Goal: Information Seeking & Learning: Compare options

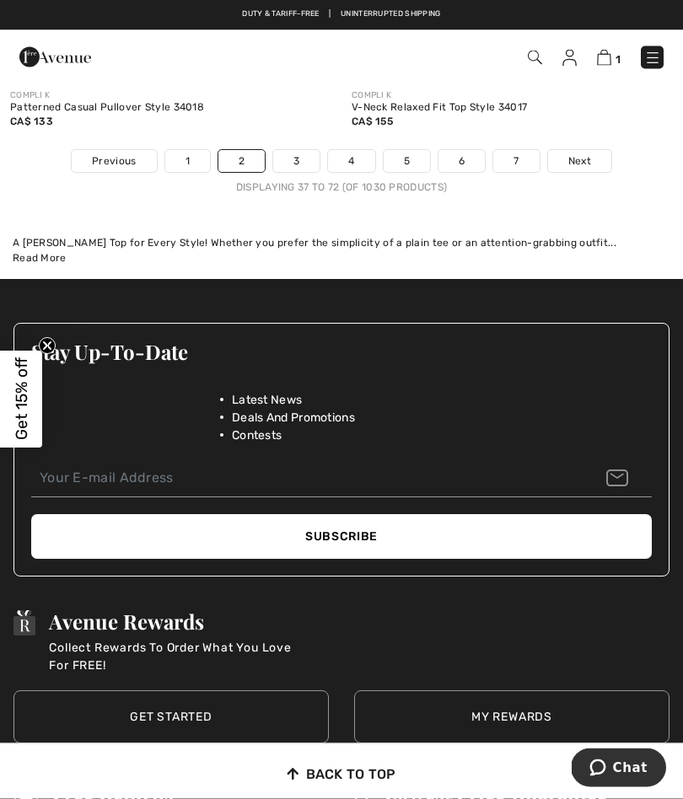
scroll to position [10468, 0]
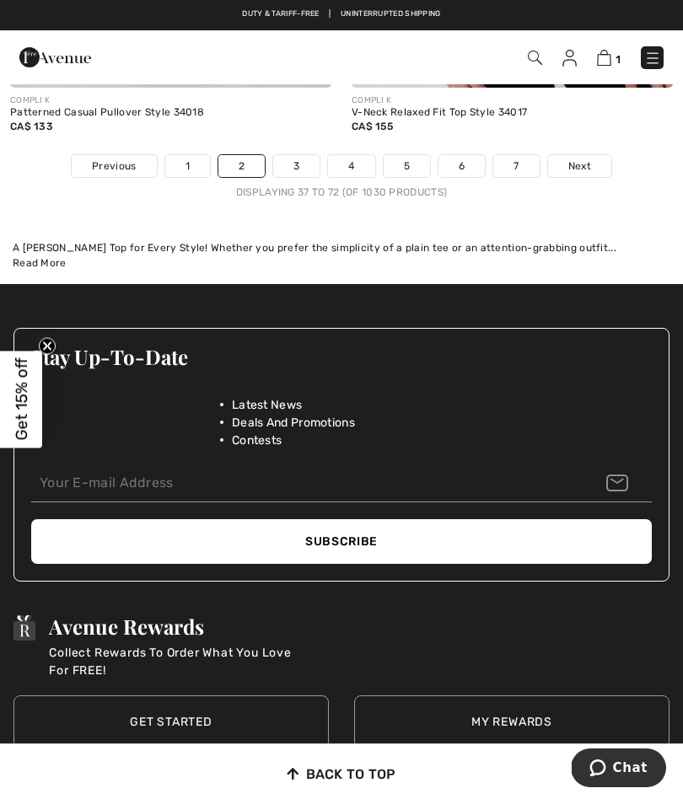
click at [299, 155] on link "3" at bounding box center [296, 166] width 46 height 22
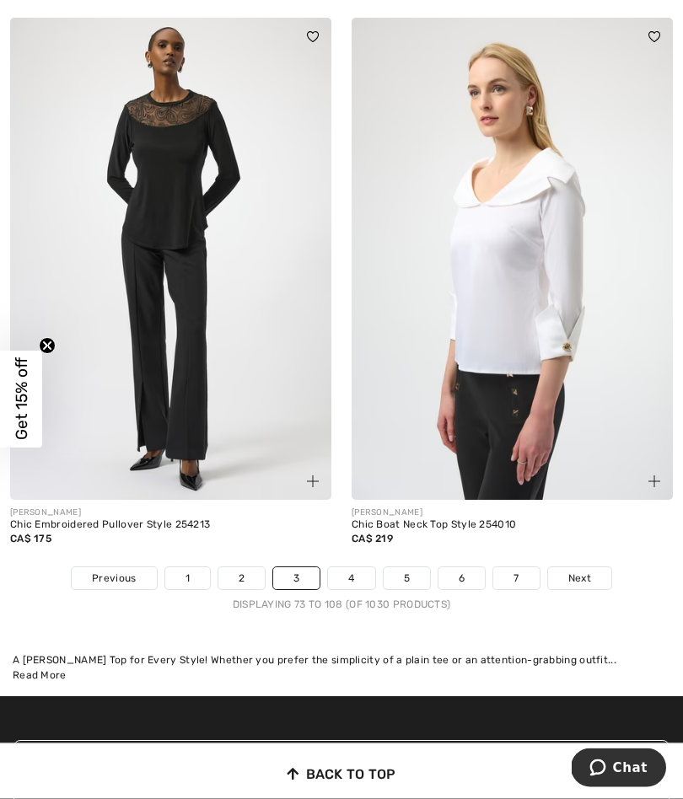
scroll to position [9917, 0]
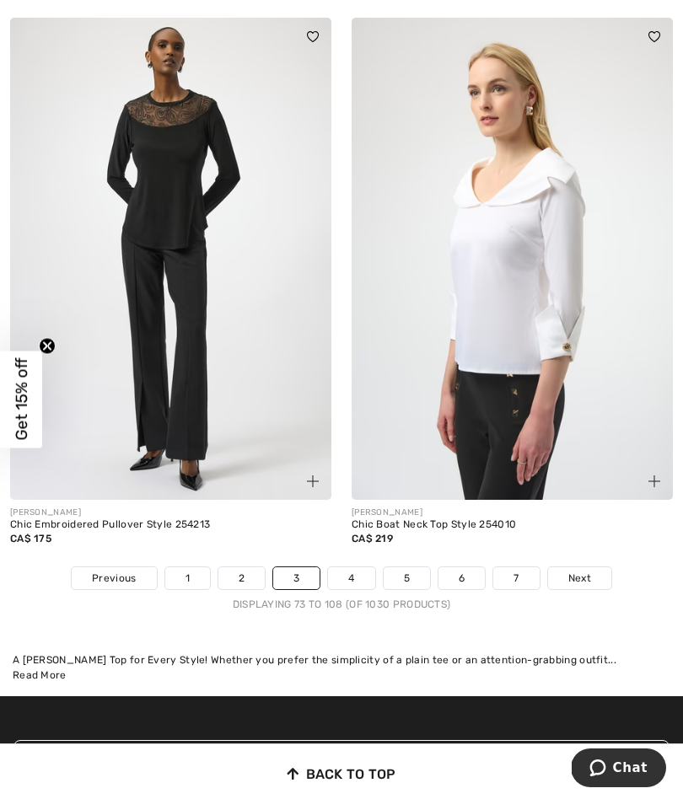
click at [354, 567] on link "4" at bounding box center [351, 578] width 46 height 22
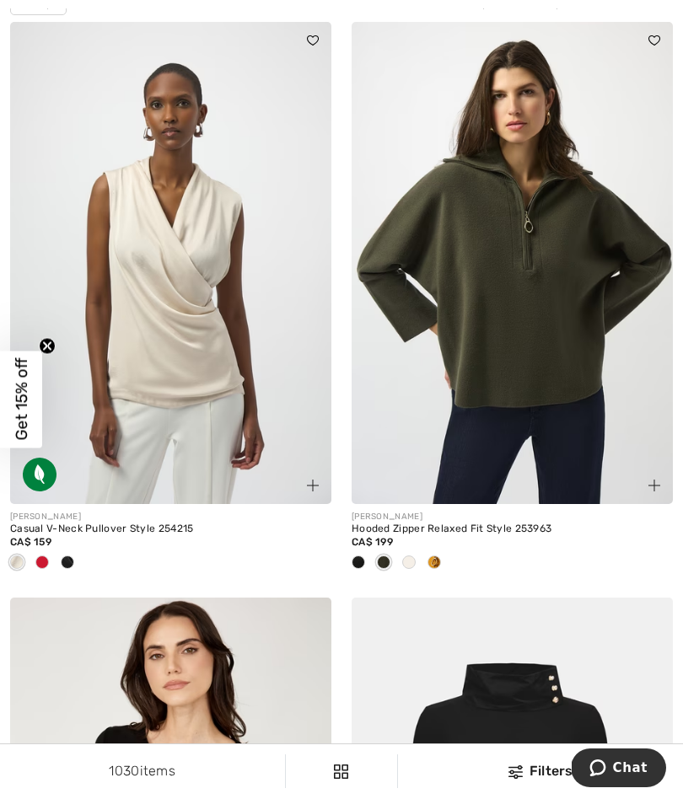
scroll to position [172, 0]
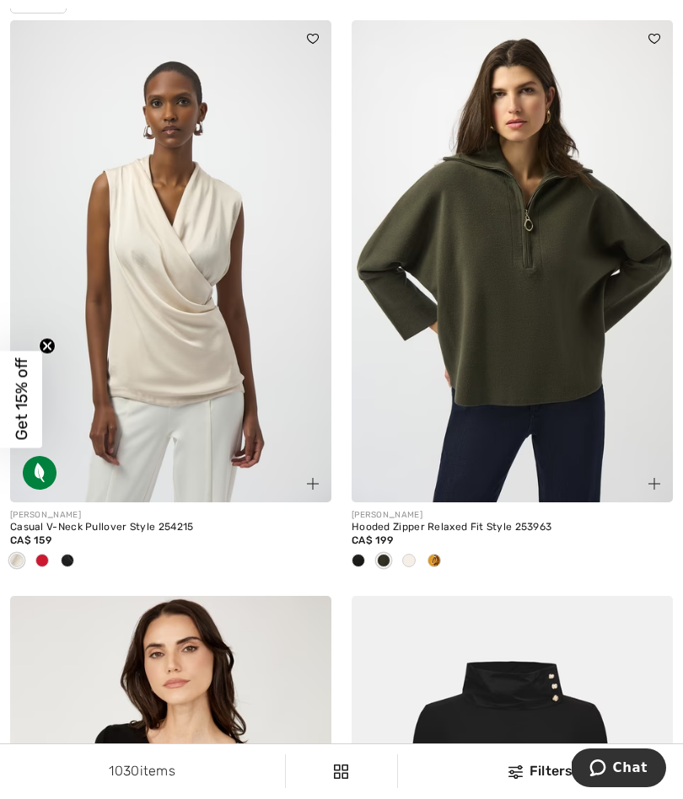
click at [432, 550] on div at bounding box center [434, 562] width 25 height 28
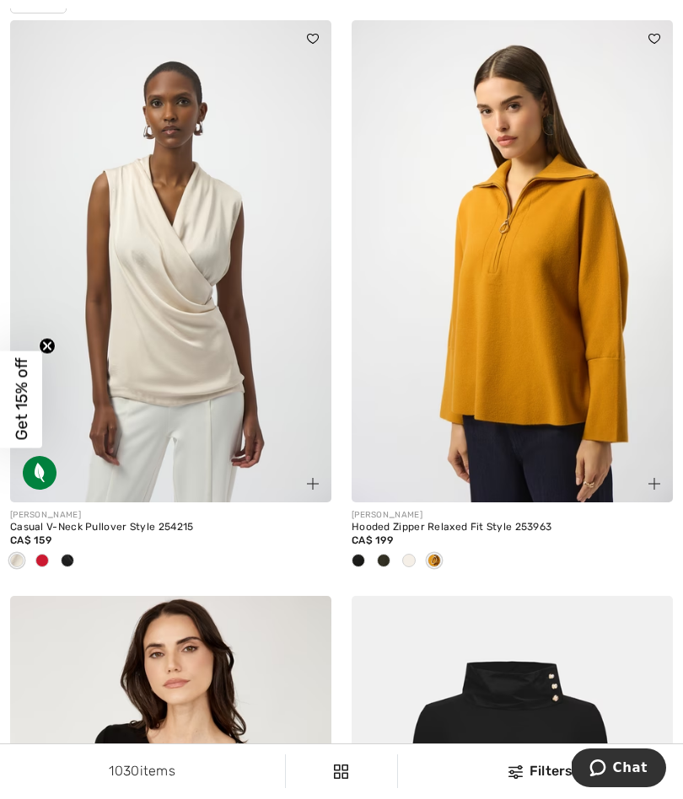
click at [427, 561] on span at bounding box center [433, 560] width 13 height 13
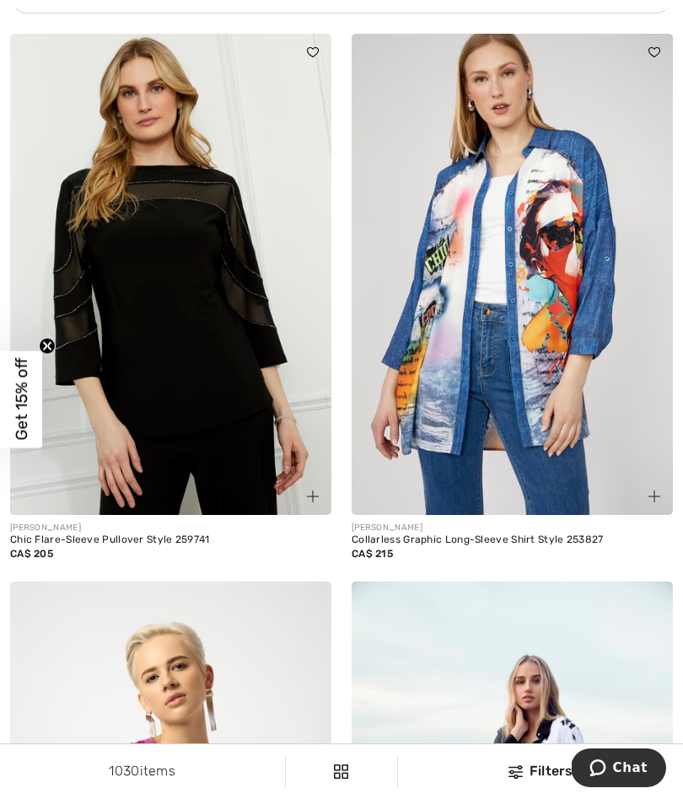
scroll to position [3648, 0]
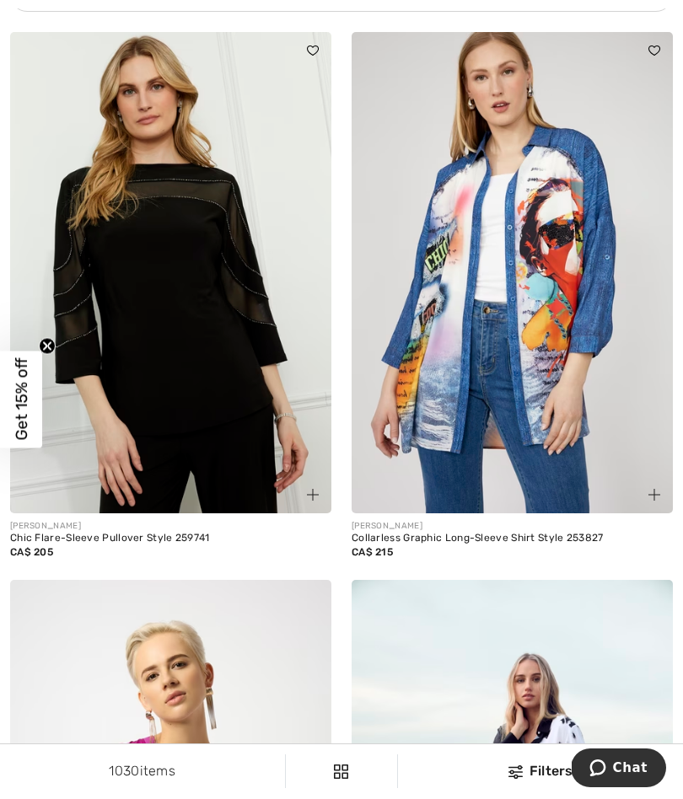
click at [38, 356] on span "Get 15% off" at bounding box center [21, 400] width 42 height 97
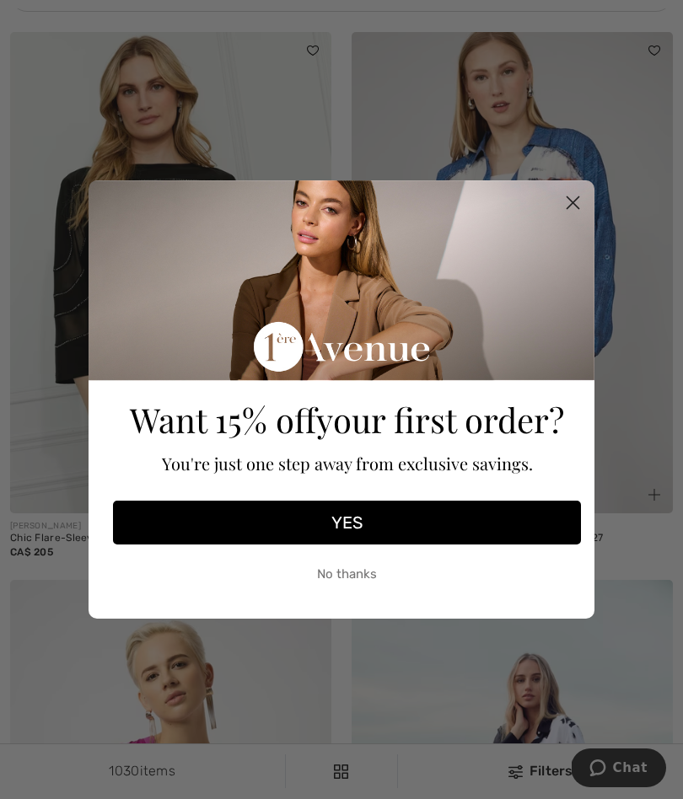
click at [560, 207] on circle "Close dialog" at bounding box center [573, 203] width 28 height 28
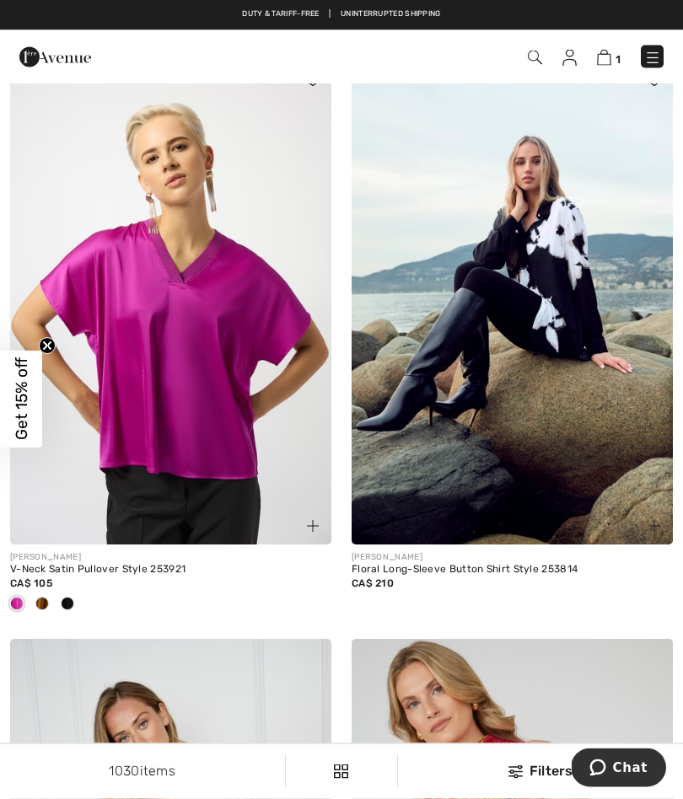
scroll to position [4165, 0]
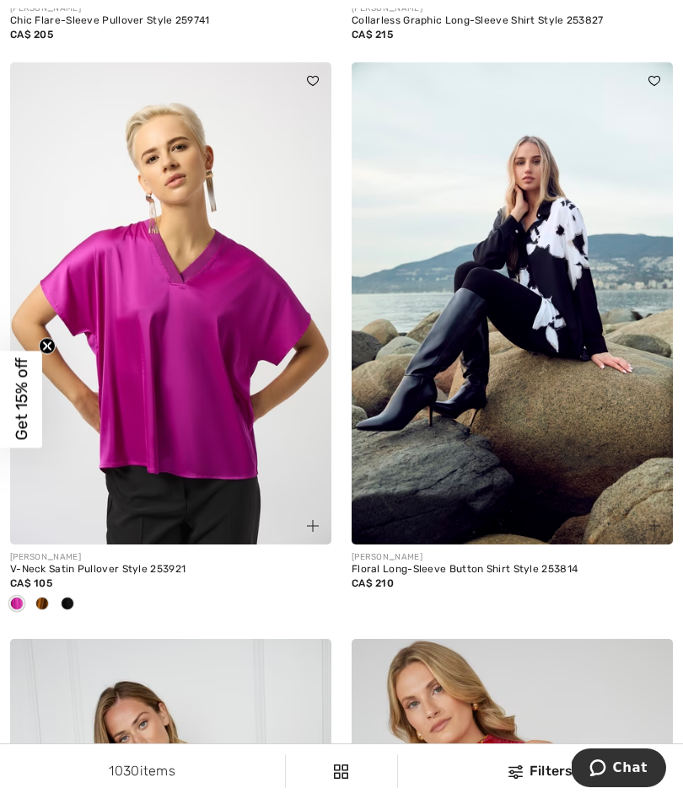
click at [169, 353] on img at bounding box center [170, 303] width 321 height 482
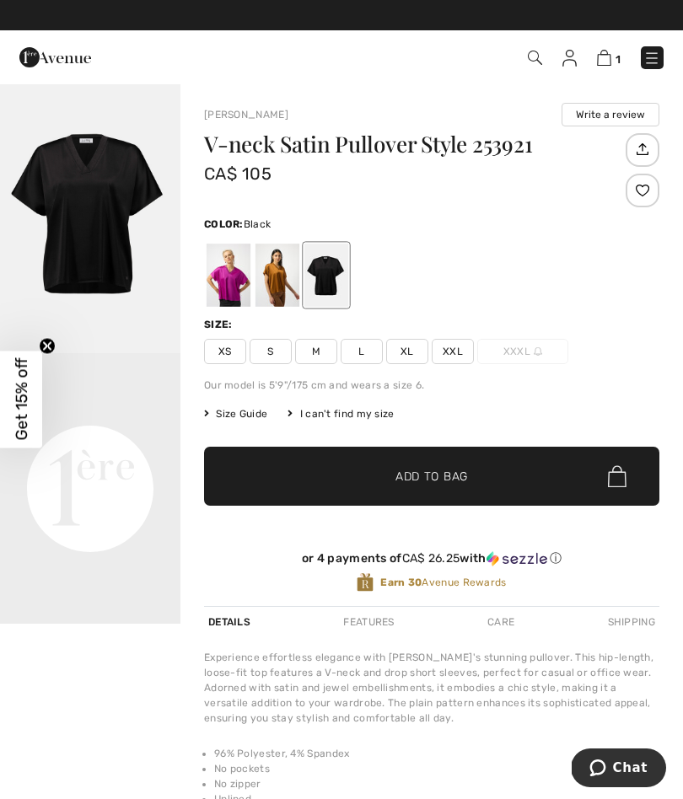
click at [84, 443] on video "Your browser does not support the video tag." at bounding box center [90, 398] width 180 height 90
click at [230, 284] on div at bounding box center [229, 275] width 44 height 63
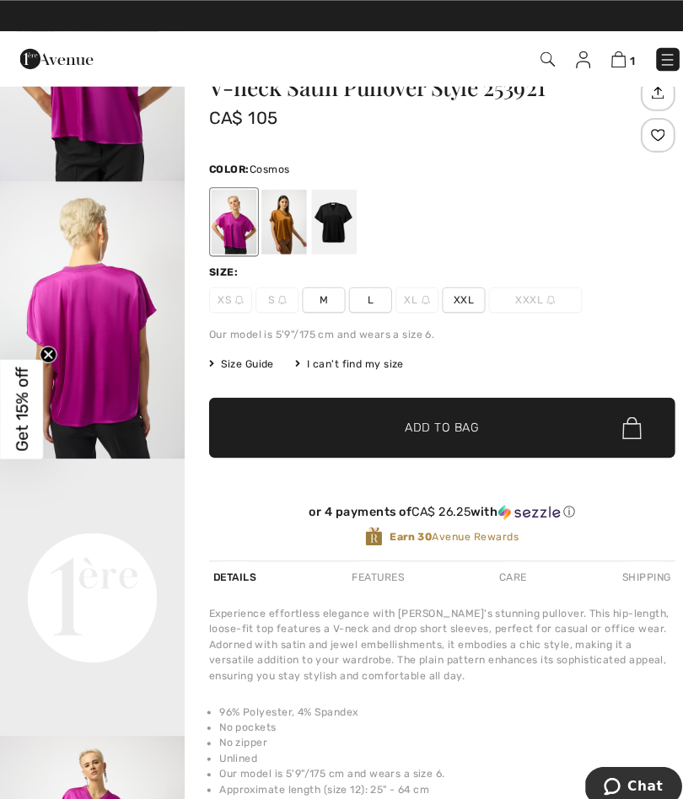
scroll to position [61, 0]
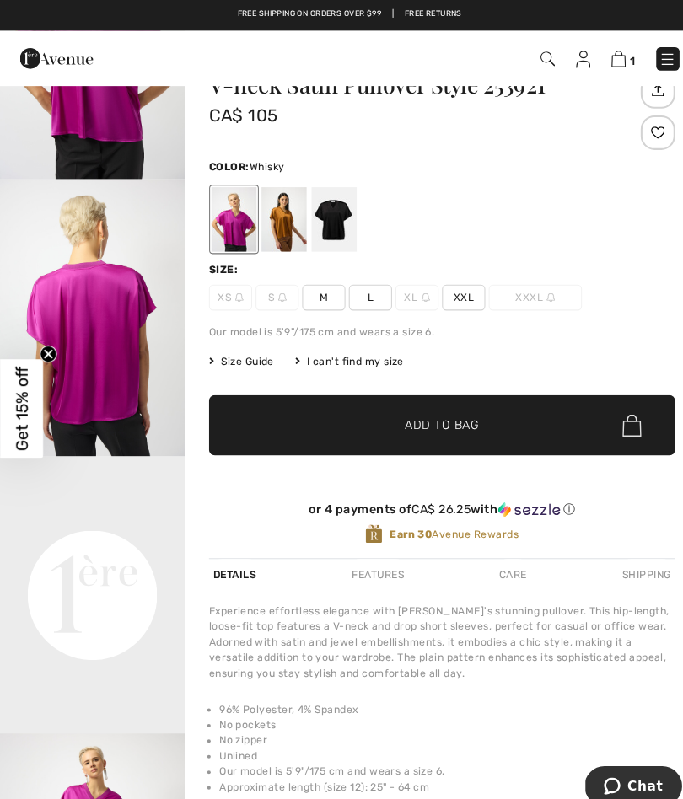
click at [268, 233] on div at bounding box center [277, 214] width 44 height 63
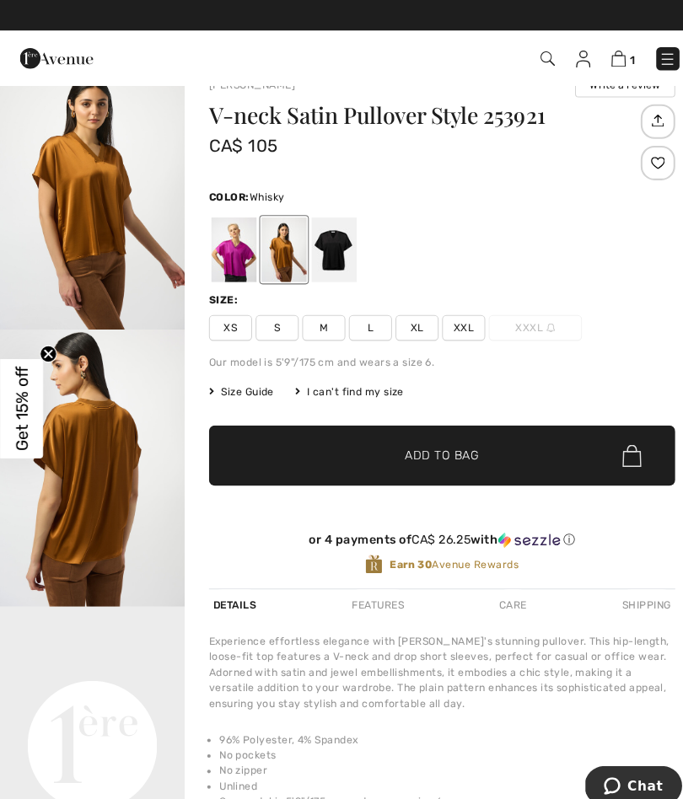
scroll to position [0, 0]
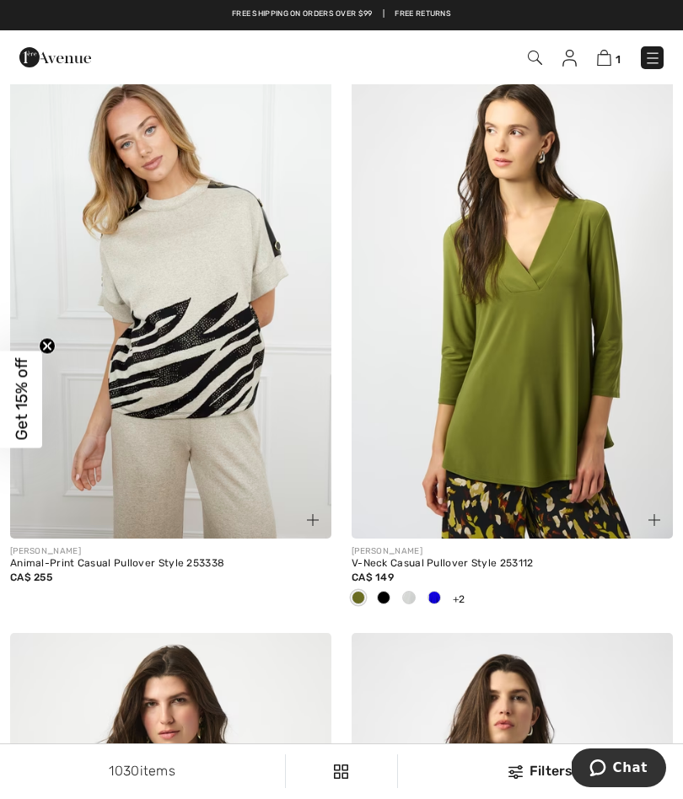
scroll to position [8892, 0]
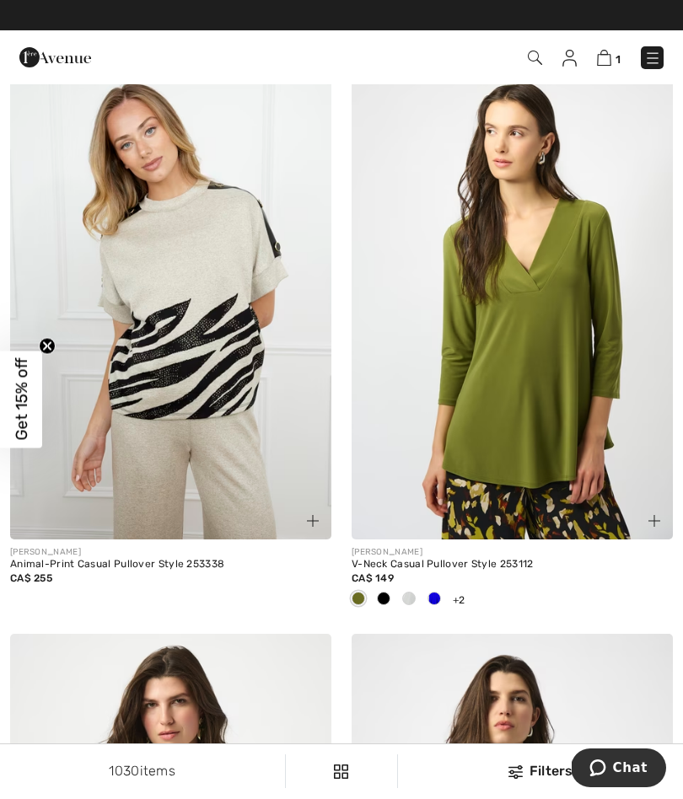
click at [406, 592] on span at bounding box center [408, 598] width 13 height 13
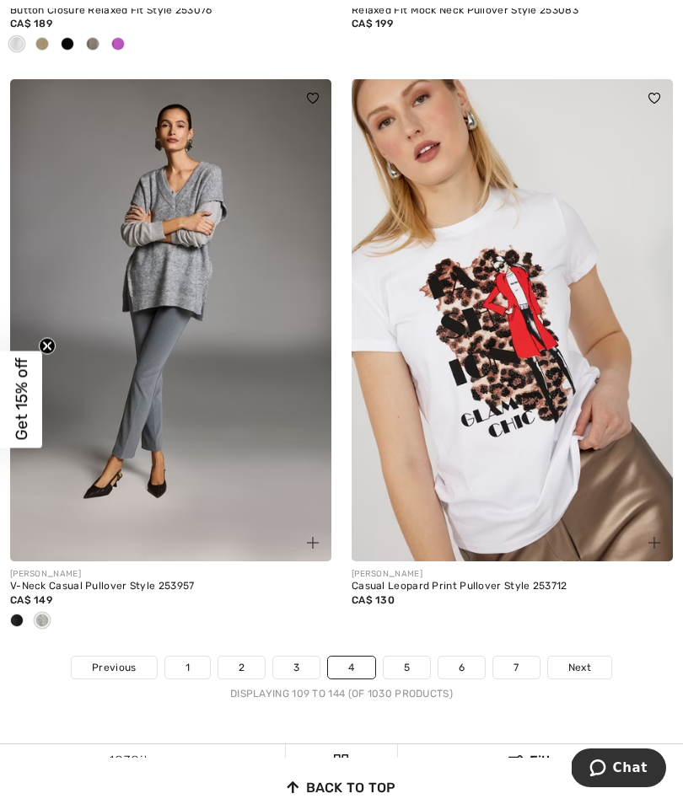
scroll to position [10023, 0]
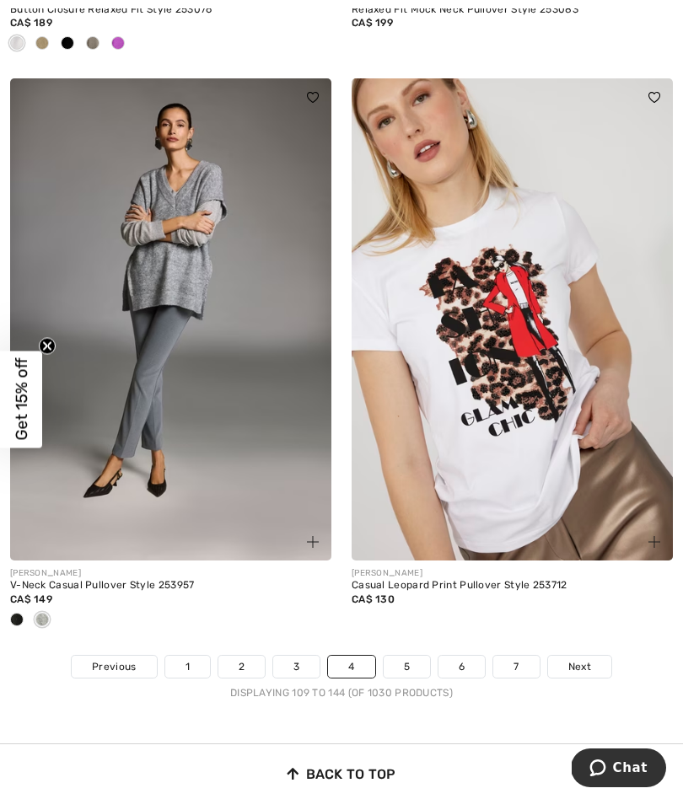
click at [422, 656] on link "5" at bounding box center [407, 667] width 46 height 22
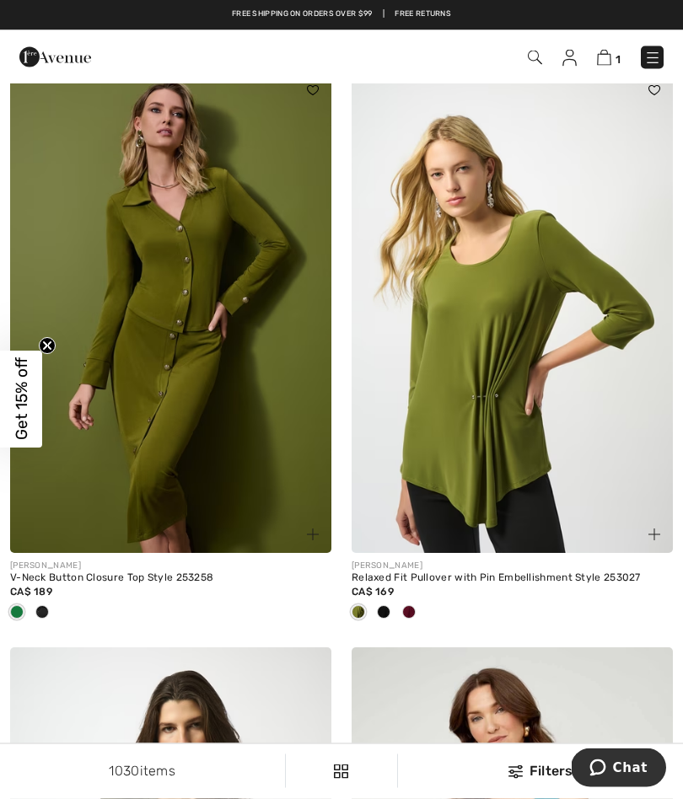
scroll to position [3635, 0]
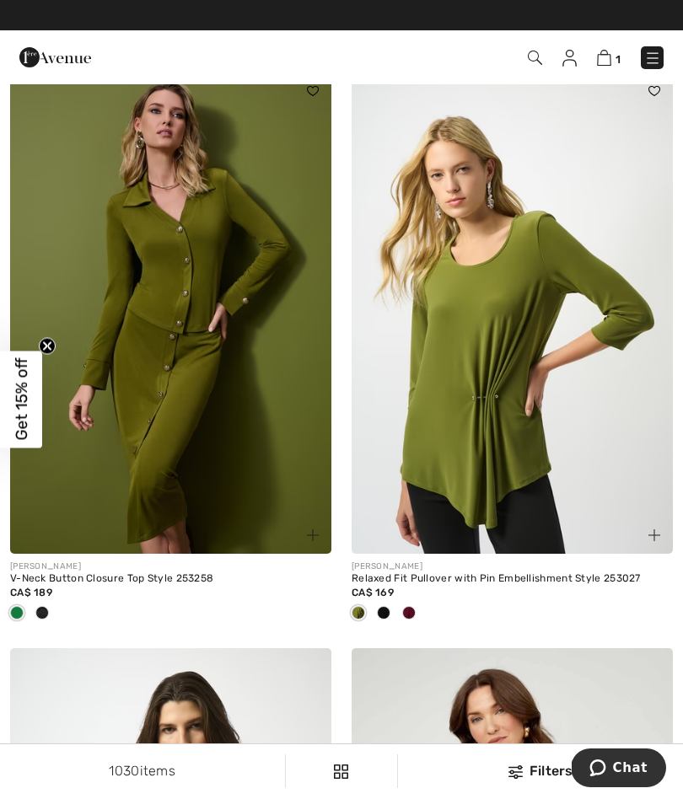
click at [402, 613] on div at bounding box center [408, 614] width 25 height 28
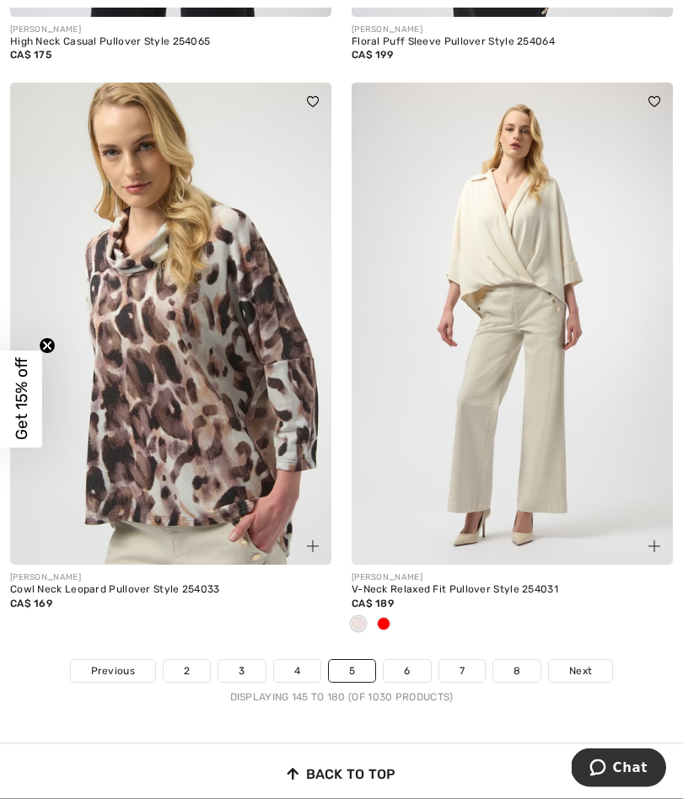
scroll to position [10019, 0]
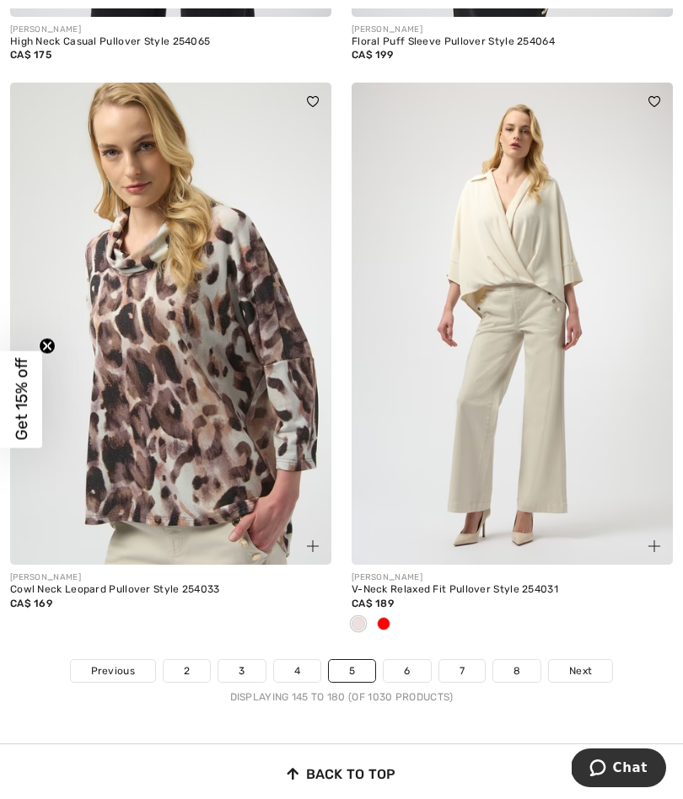
click at [401, 663] on link "6" at bounding box center [407, 671] width 46 height 22
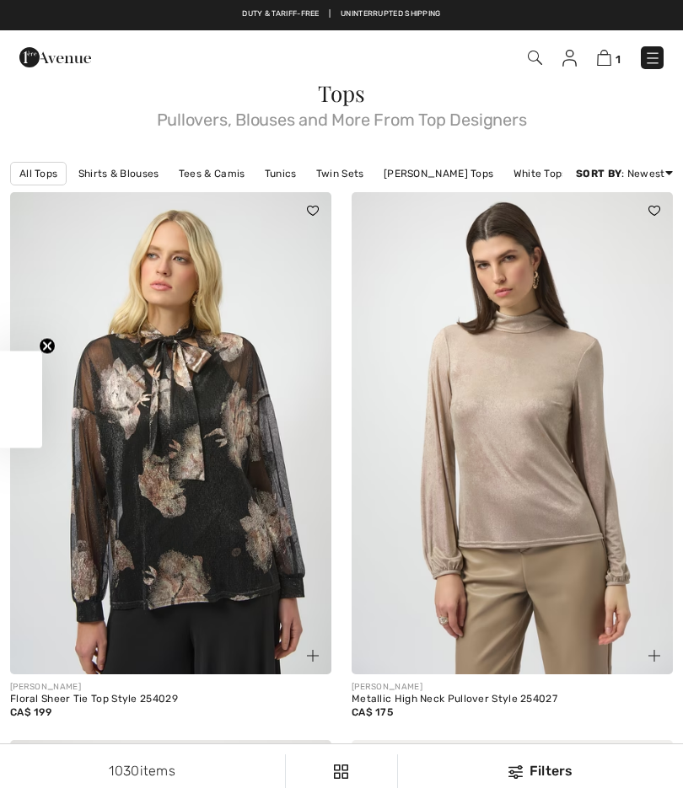
checkbox input "true"
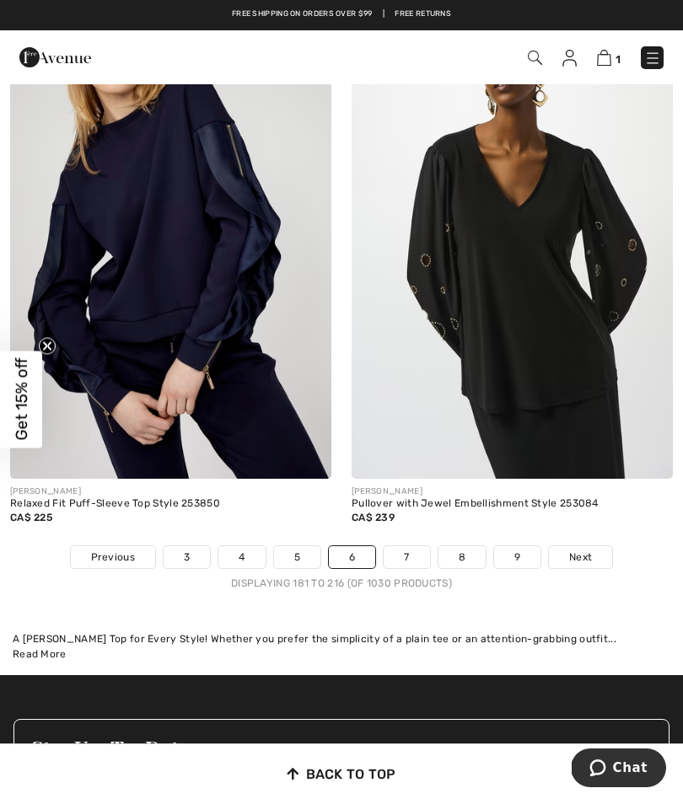
scroll to position [9965, 0]
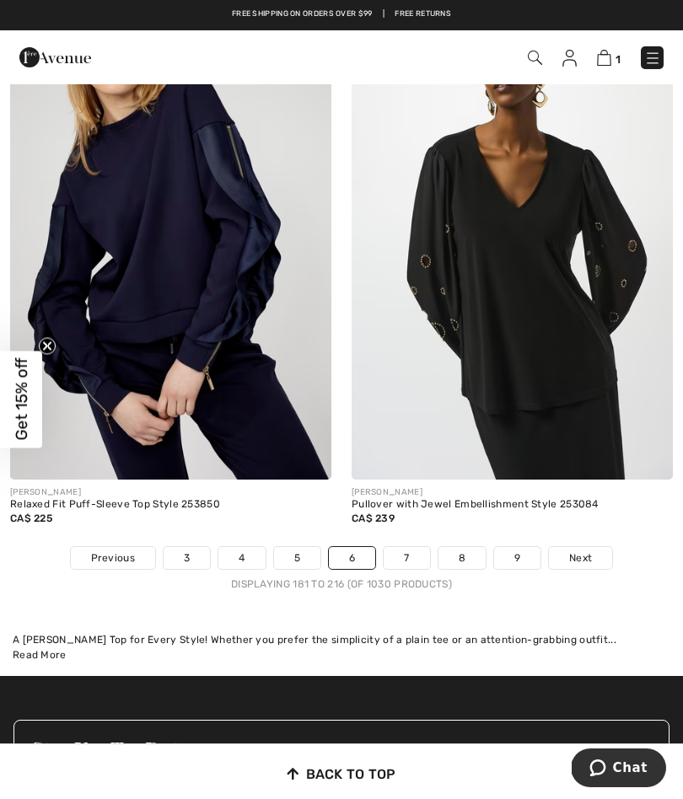
click at [408, 552] on link "7" at bounding box center [407, 558] width 46 height 22
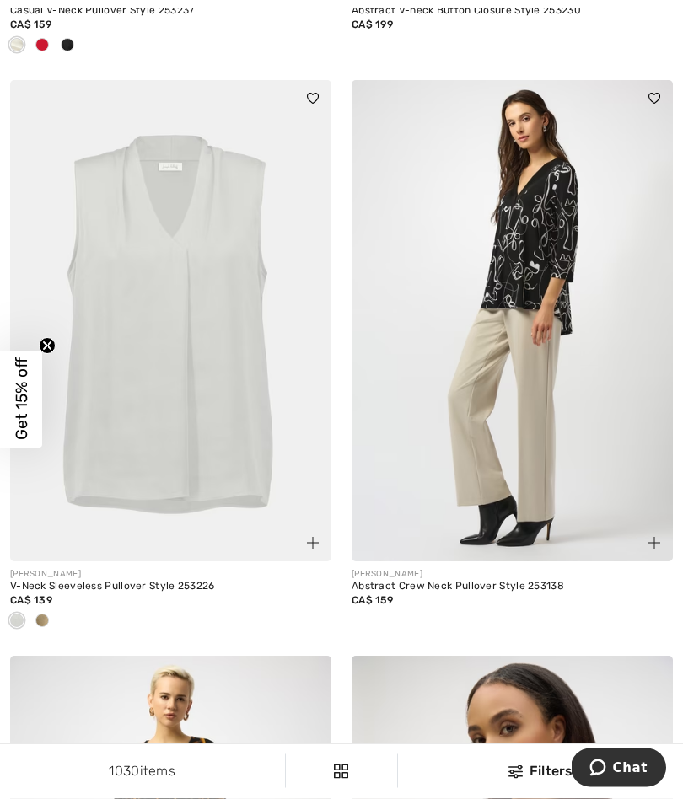
scroll to position [4783, 0]
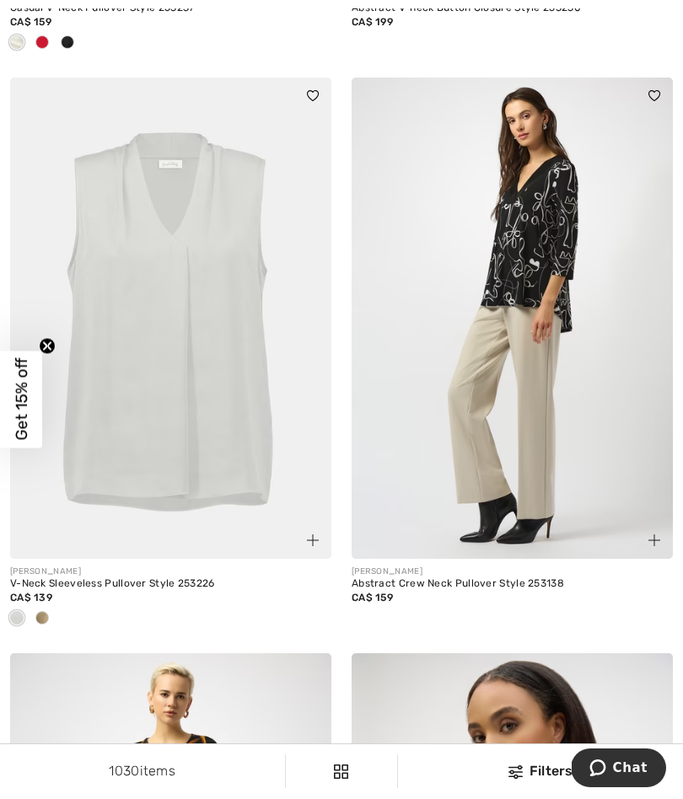
click at [36, 613] on span at bounding box center [41, 617] width 13 height 13
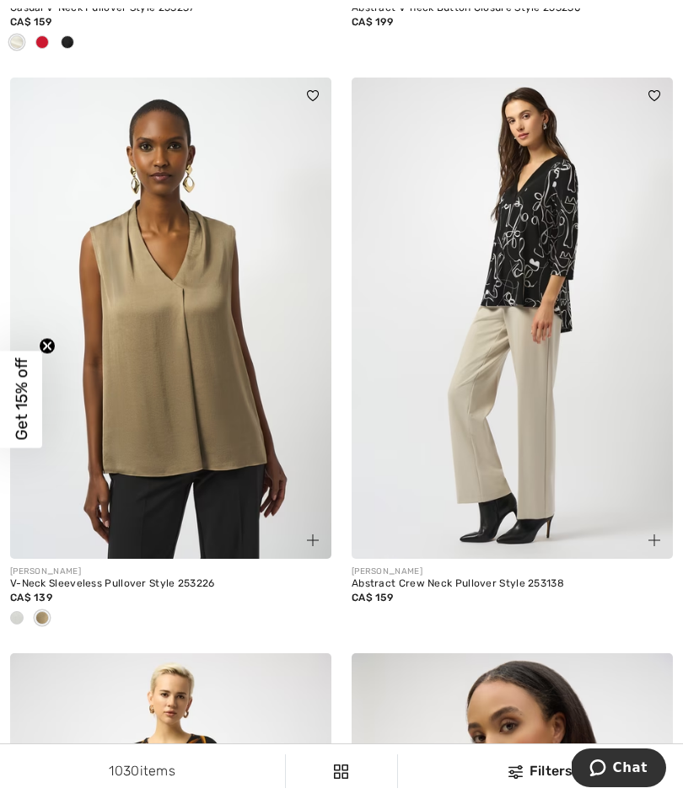
click at [221, 427] on img at bounding box center [170, 319] width 321 height 482
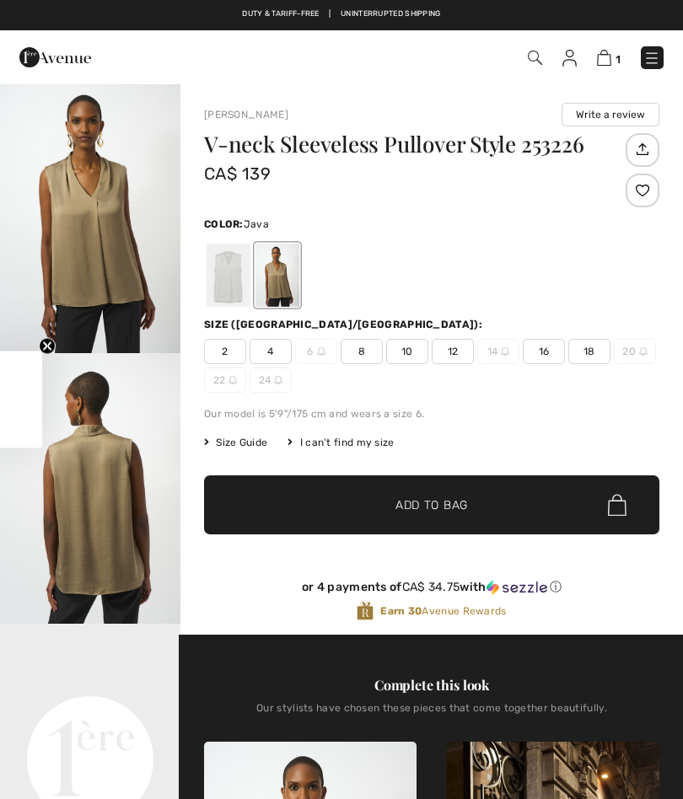
checkbox input "true"
click at [227, 267] on div at bounding box center [229, 275] width 44 height 63
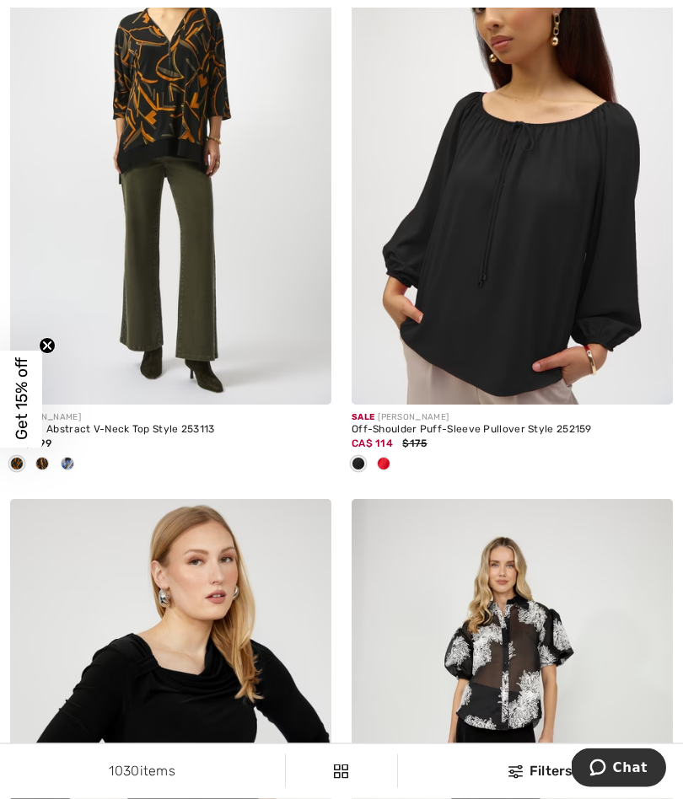
scroll to position [5513, 0]
click at [387, 451] on div at bounding box center [383, 465] width 25 height 28
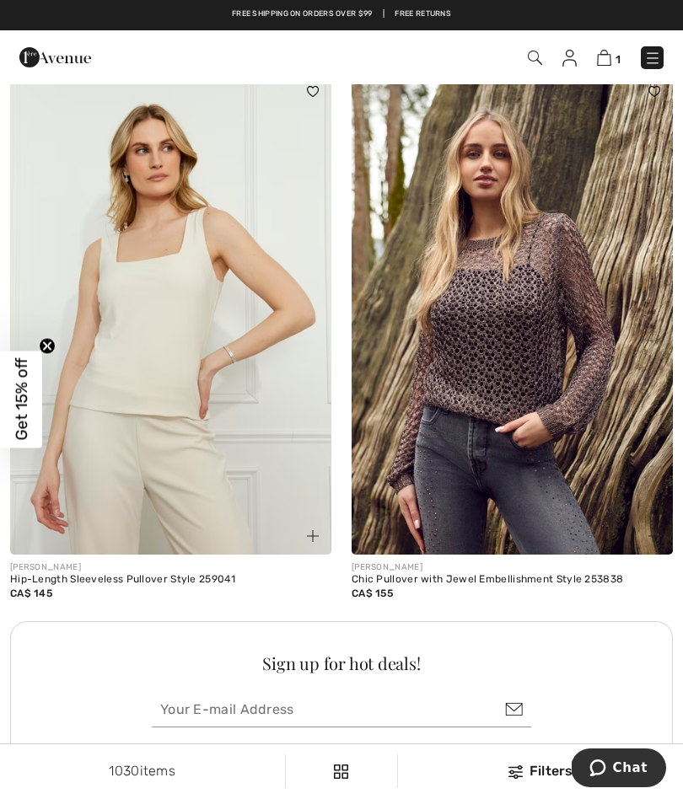
scroll to position [6516, 0]
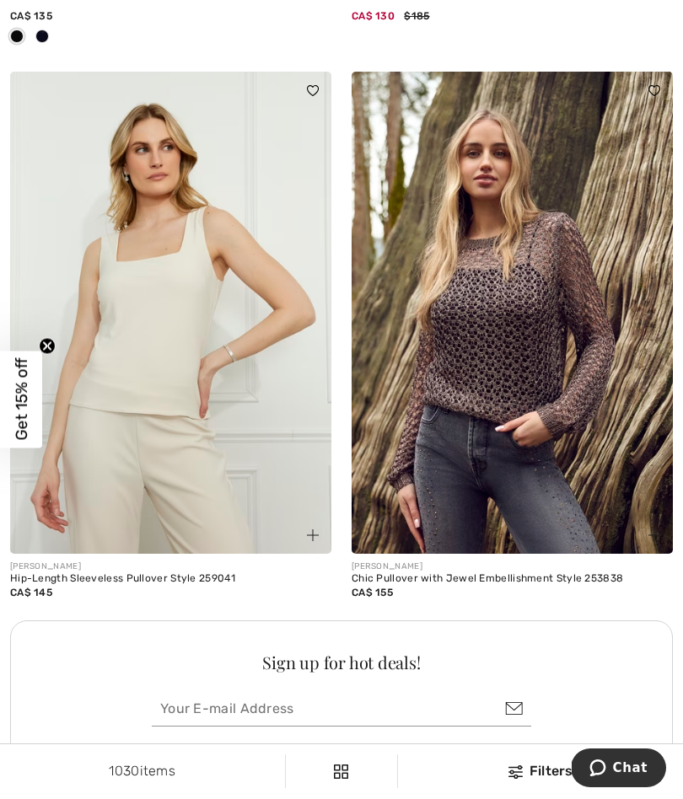
click at [573, 457] on img at bounding box center [512, 313] width 321 height 482
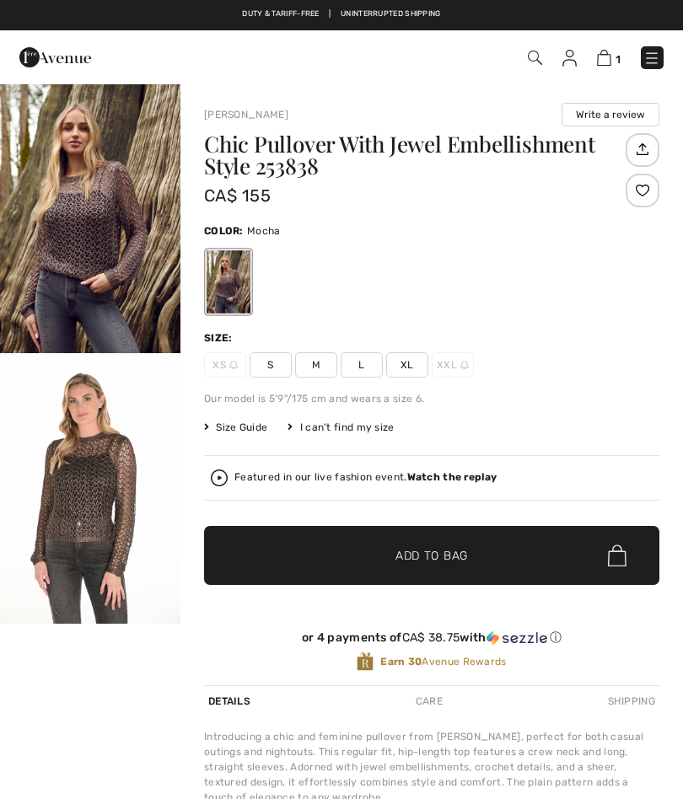
checkbox input "true"
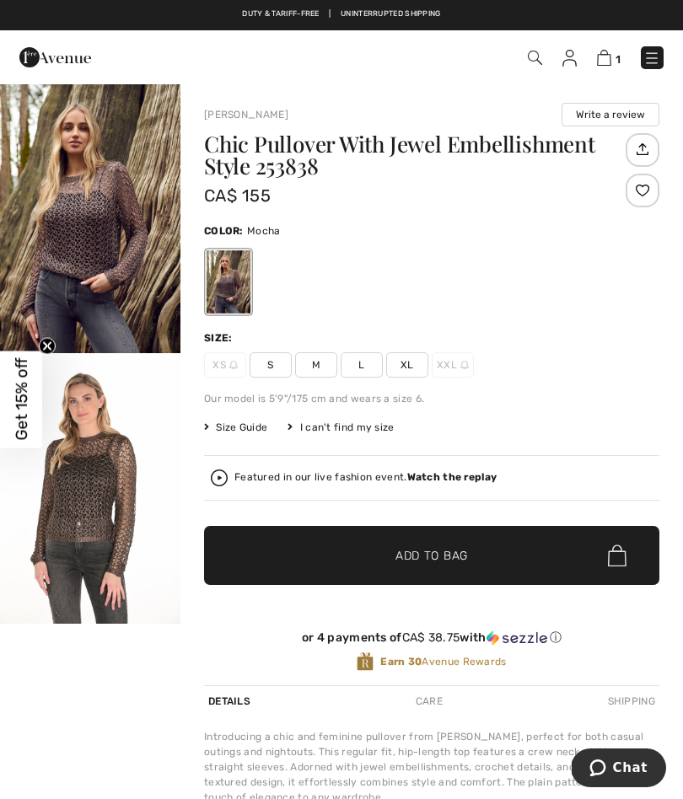
click at [71, 529] on img "2 / 2" at bounding box center [90, 488] width 180 height 271
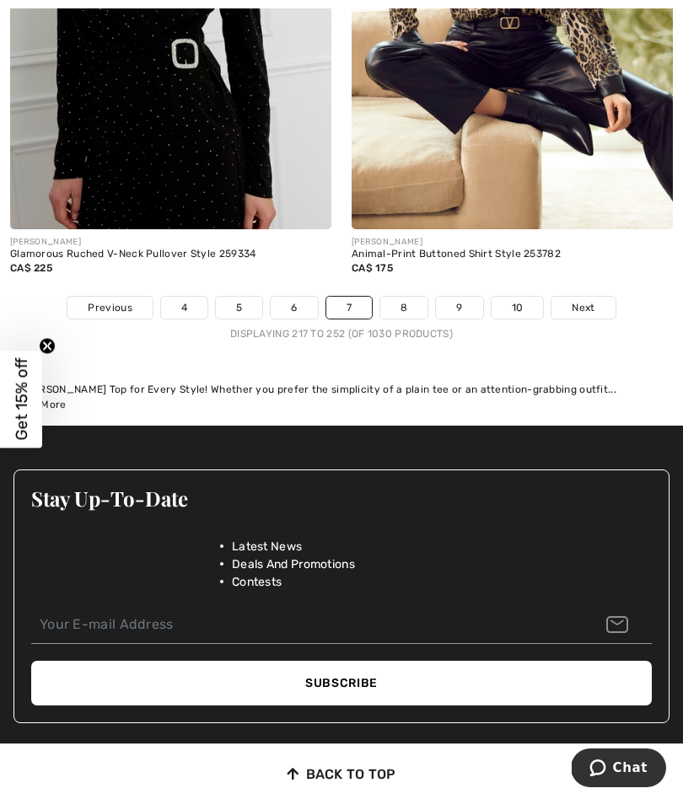
scroll to position [10408, 0]
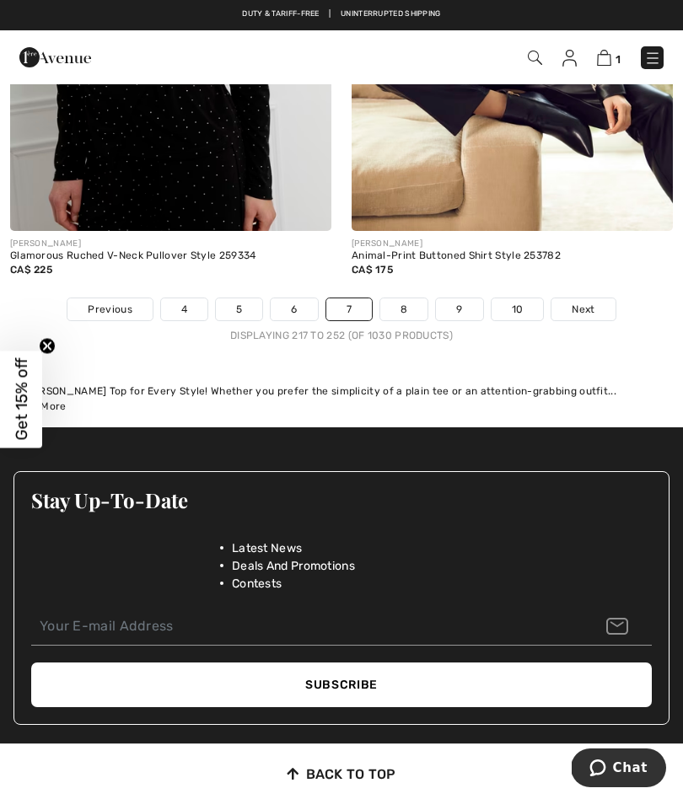
click at [399, 298] on link "8" at bounding box center [403, 309] width 47 height 22
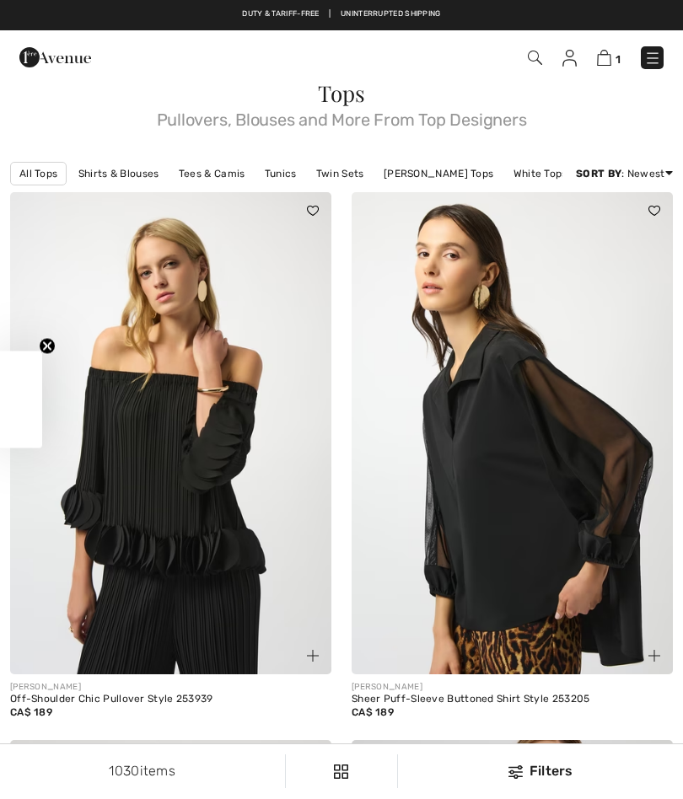
checkbox input "true"
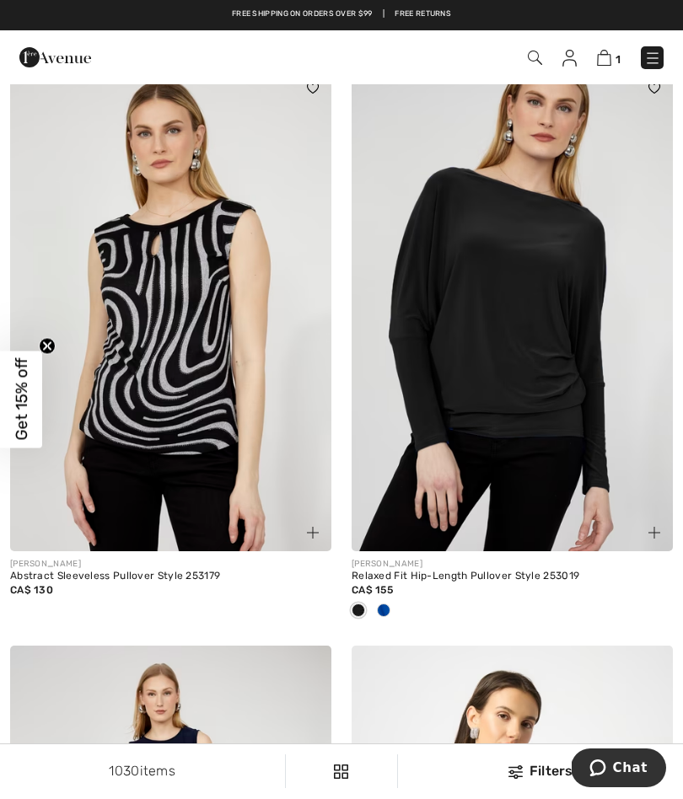
scroll to position [672, 0]
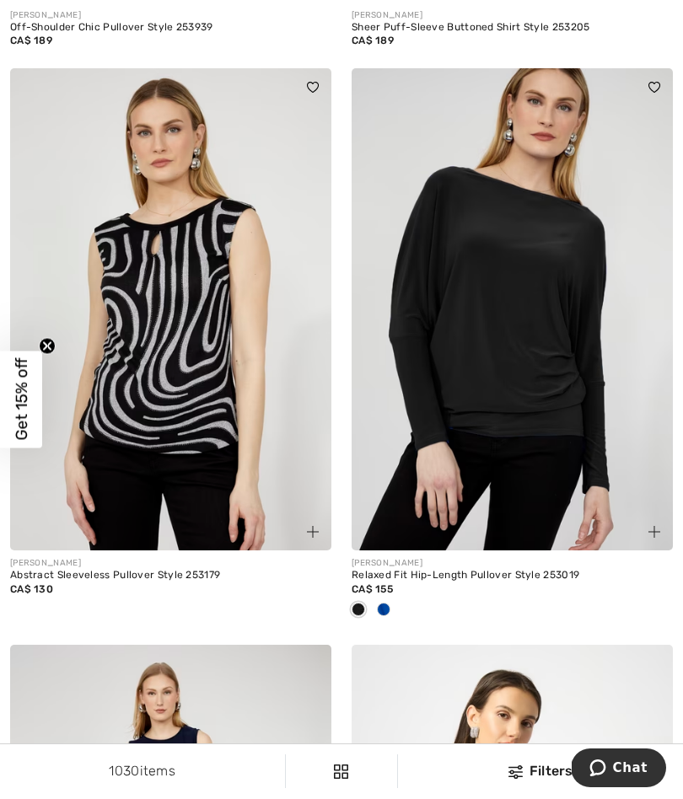
click at [384, 606] on span at bounding box center [383, 609] width 13 height 13
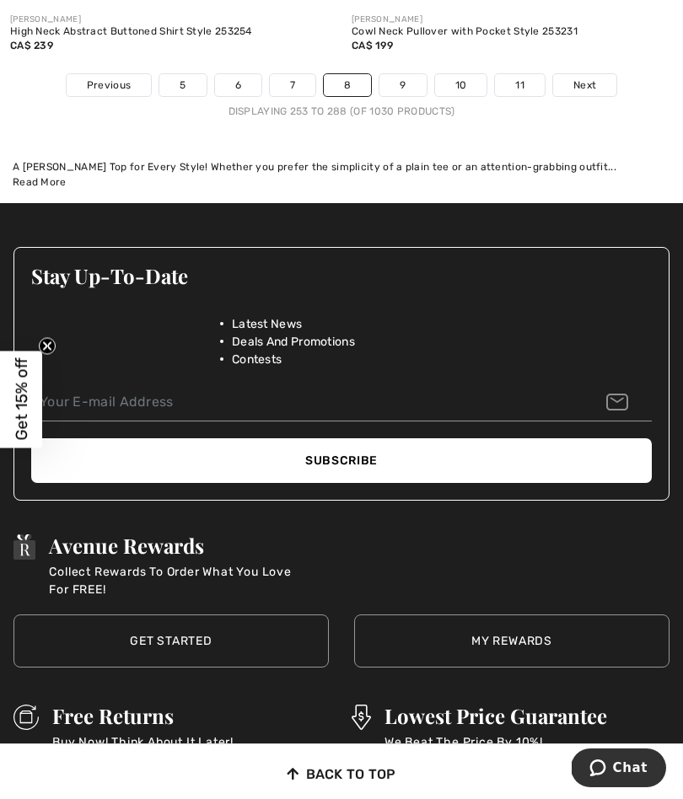
scroll to position [10491, 0]
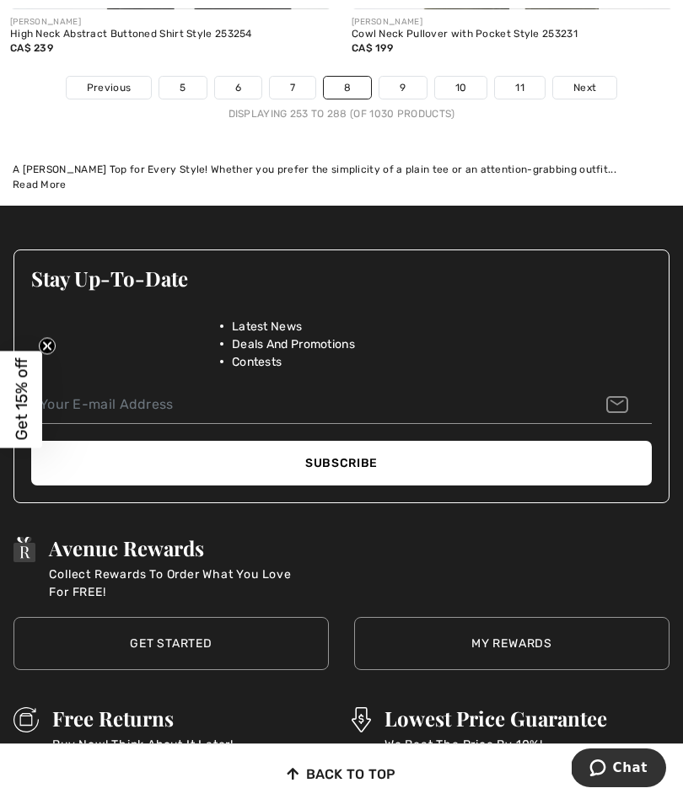
click at [397, 82] on link "9" at bounding box center [402, 88] width 46 height 22
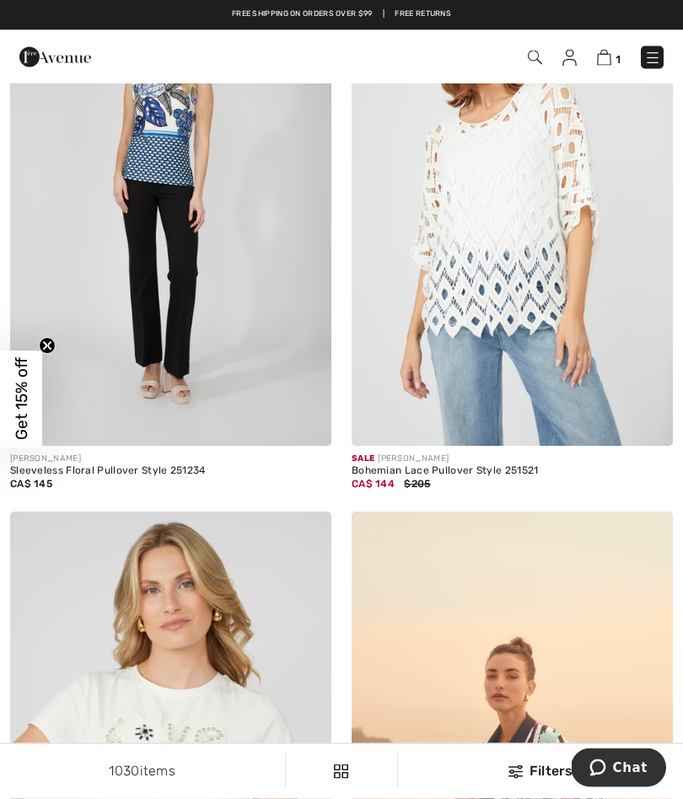
scroll to position [9447, 0]
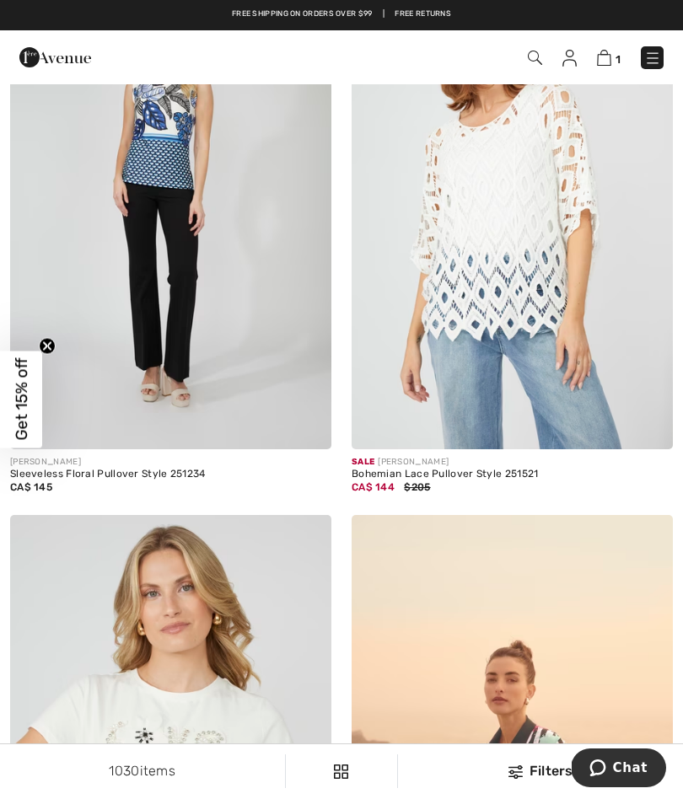
click at [507, 308] on img at bounding box center [512, 208] width 321 height 482
click at [406, 437] on img at bounding box center [512, 208] width 321 height 482
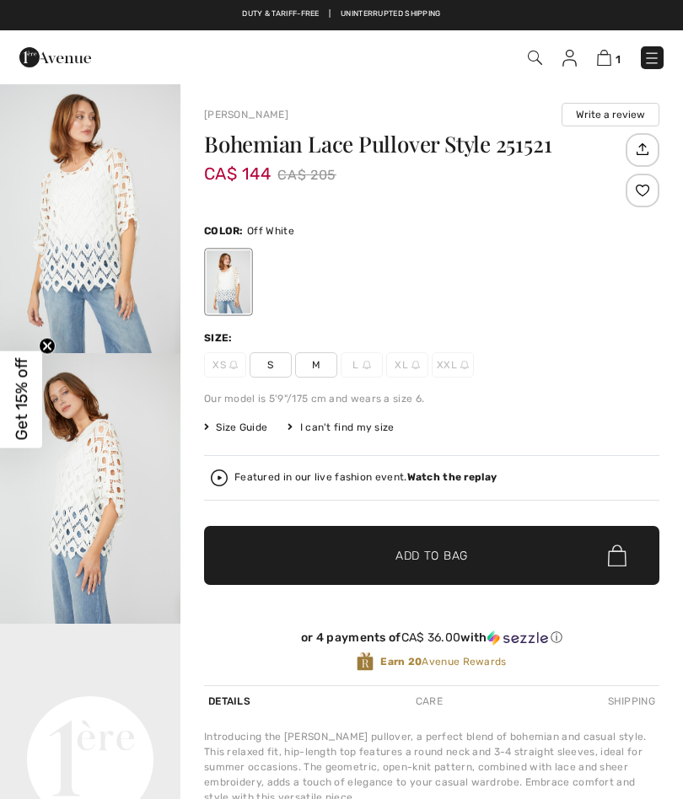
checkbox input "true"
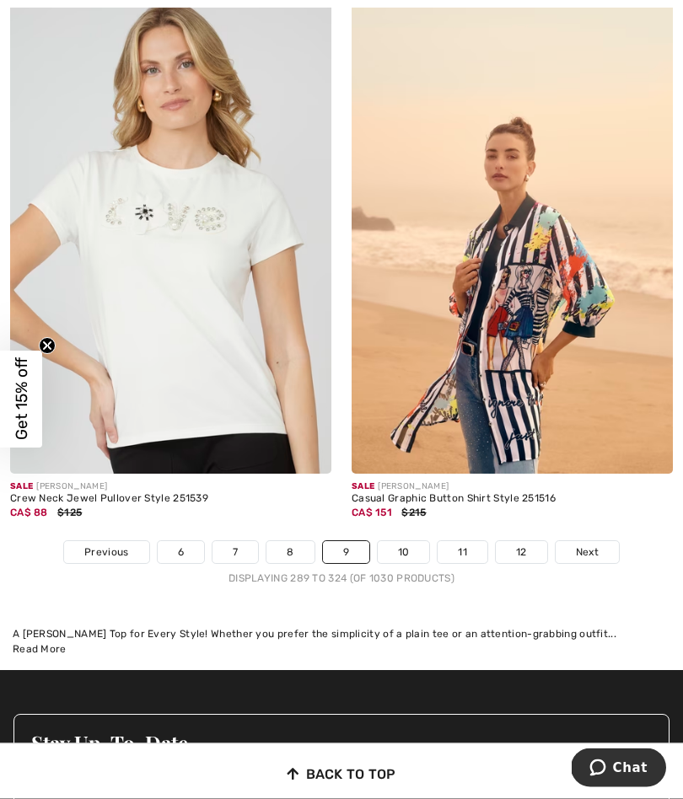
scroll to position [9962, 0]
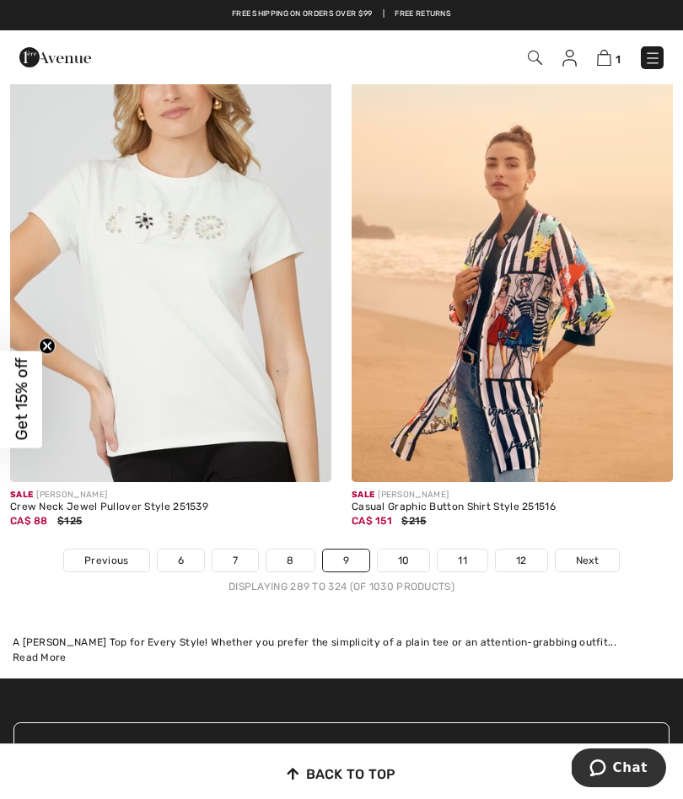
click at [400, 550] on link "10" at bounding box center [404, 561] width 52 height 22
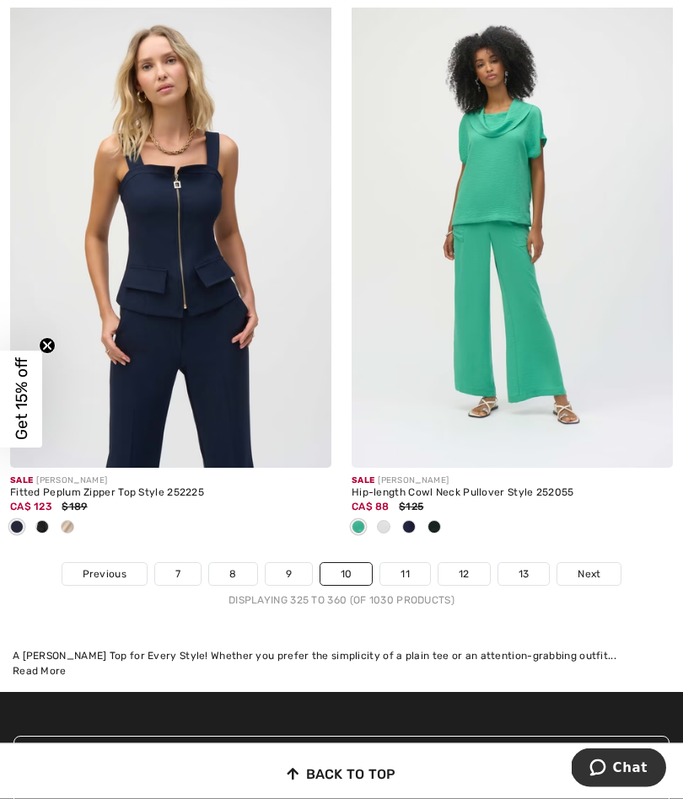
scroll to position [10032, 0]
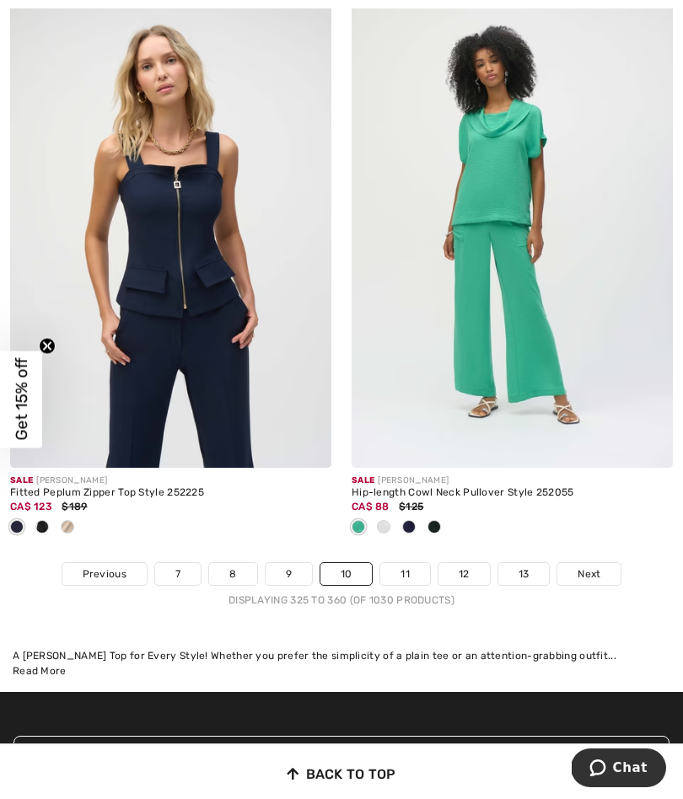
click at [411, 563] on link "11" at bounding box center [405, 574] width 50 height 22
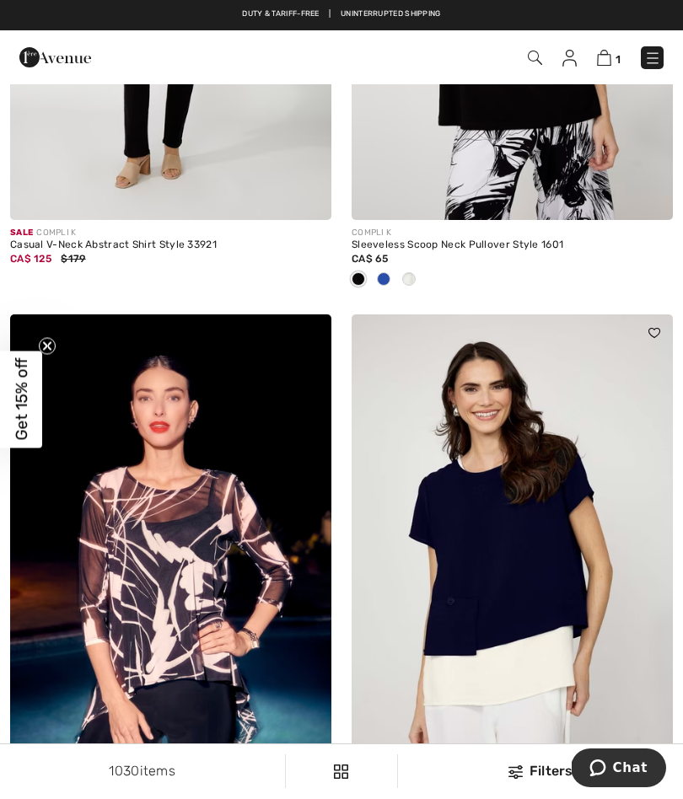
scroll to position [2130, 0]
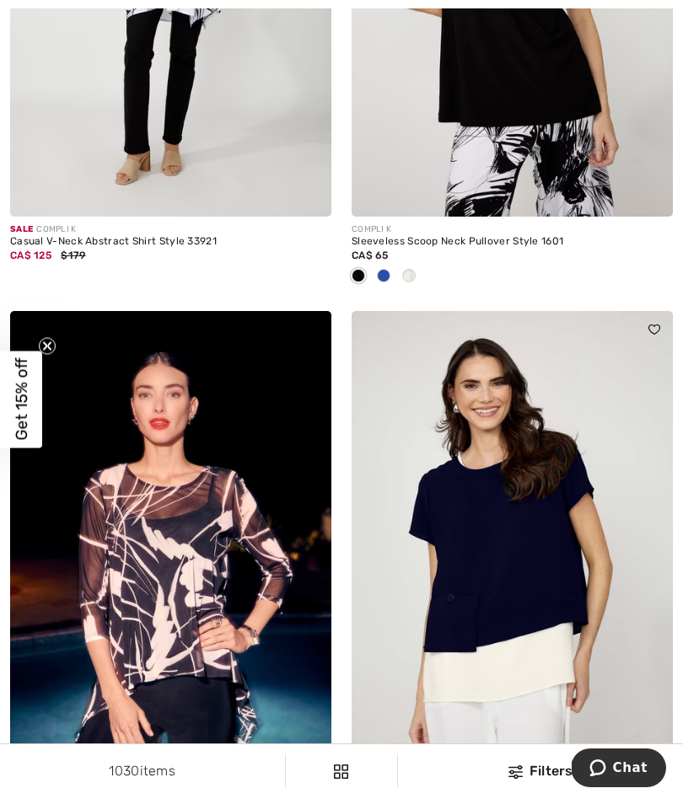
click at [394, 277] on div at bounding box center [383, 277] width 25 height 28
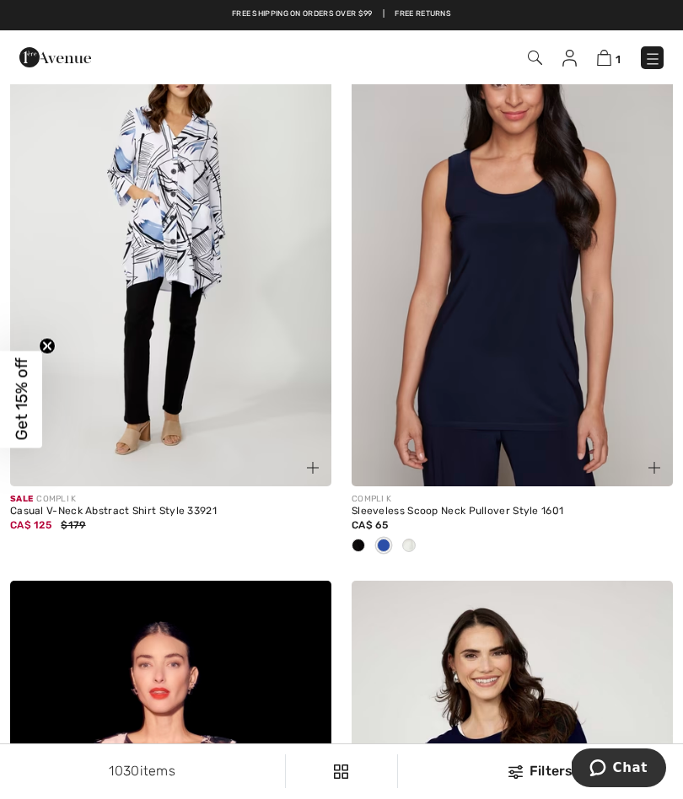
scroll to position [1865, 0]
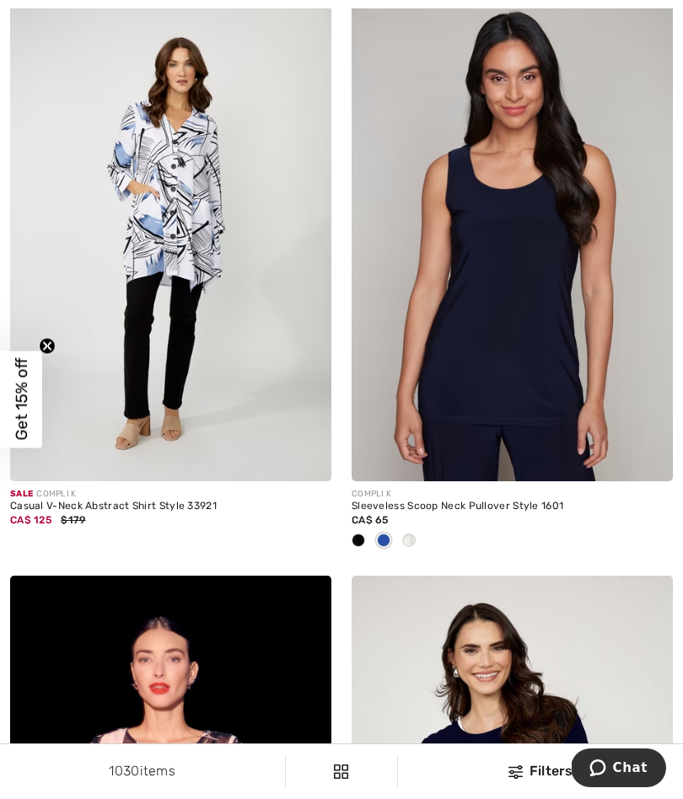
click at [421, 534] on div at bounding box center [408, 542] width 25 height 28
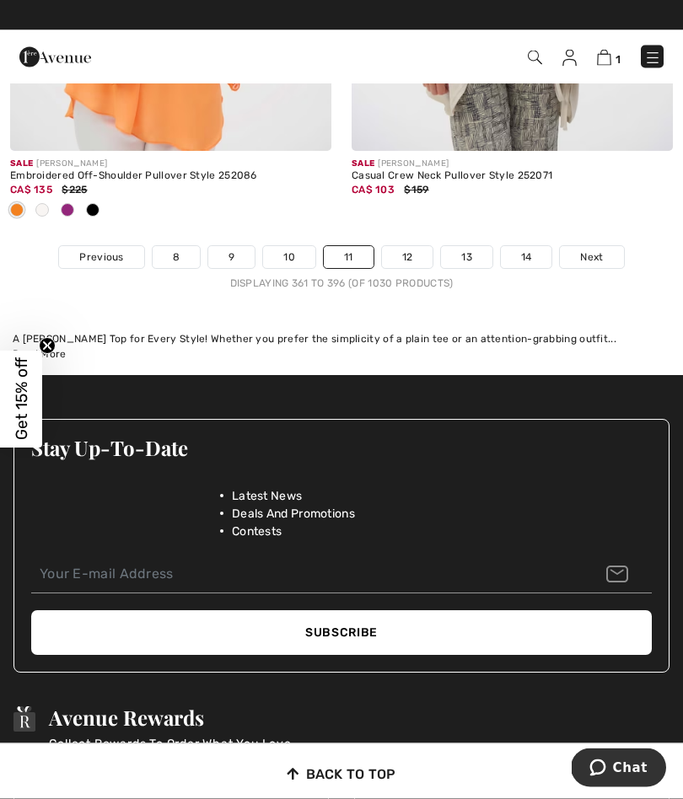
scroll to position [10405, 0]
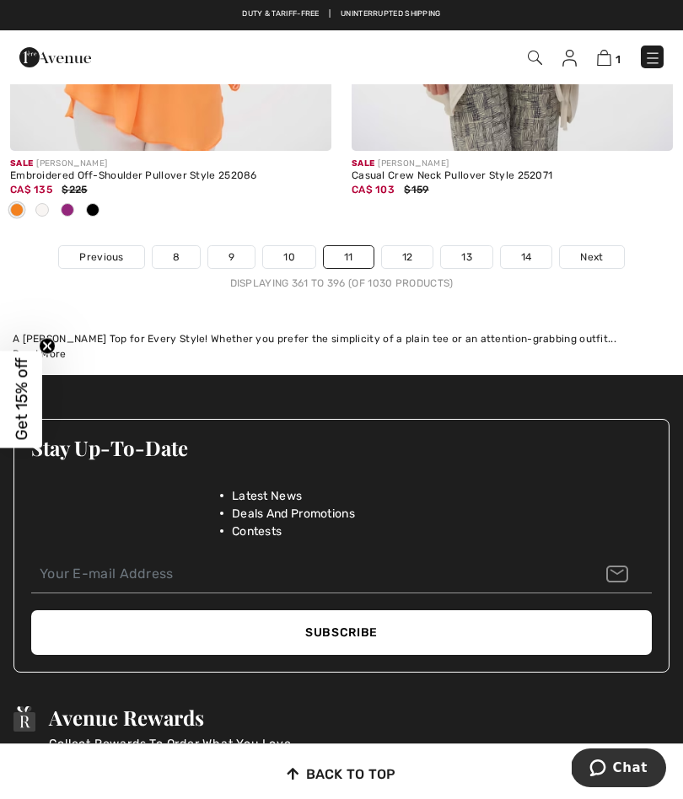
click at [390, 254] on link "12" at bounding box center [407, 257] width 51 height 22
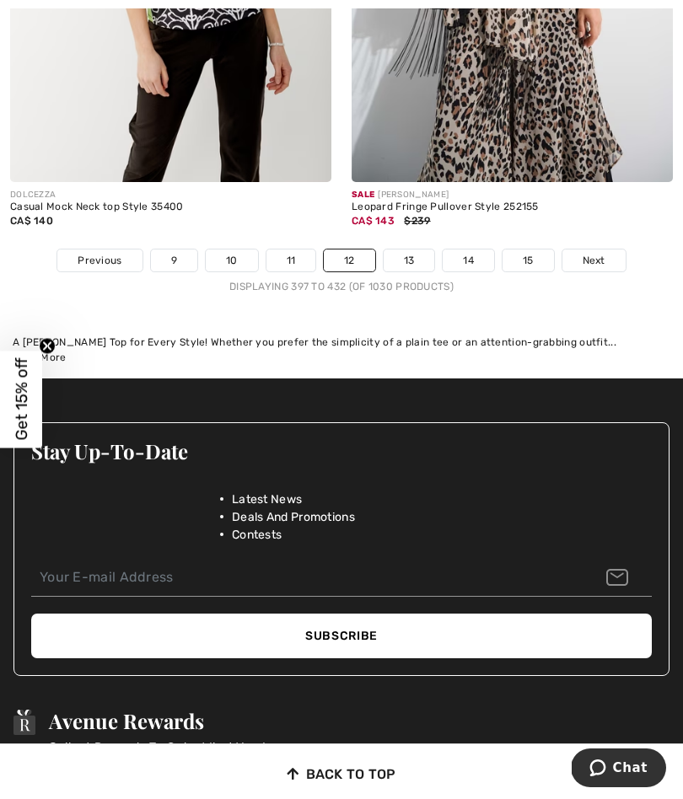
scroll to position [10421, 0]
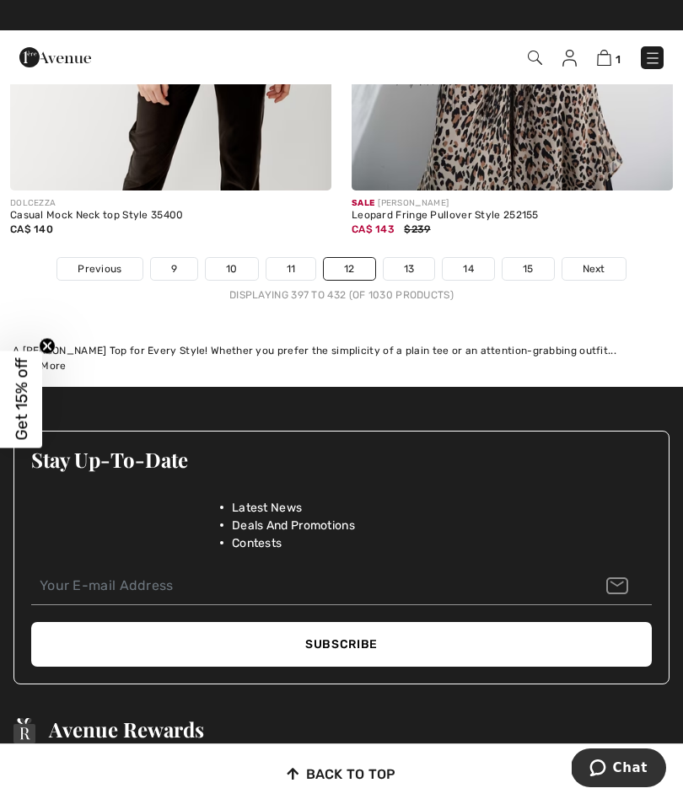
click at [407, 258] on link "13" at bounding box center [409, 269] width 51 height 22
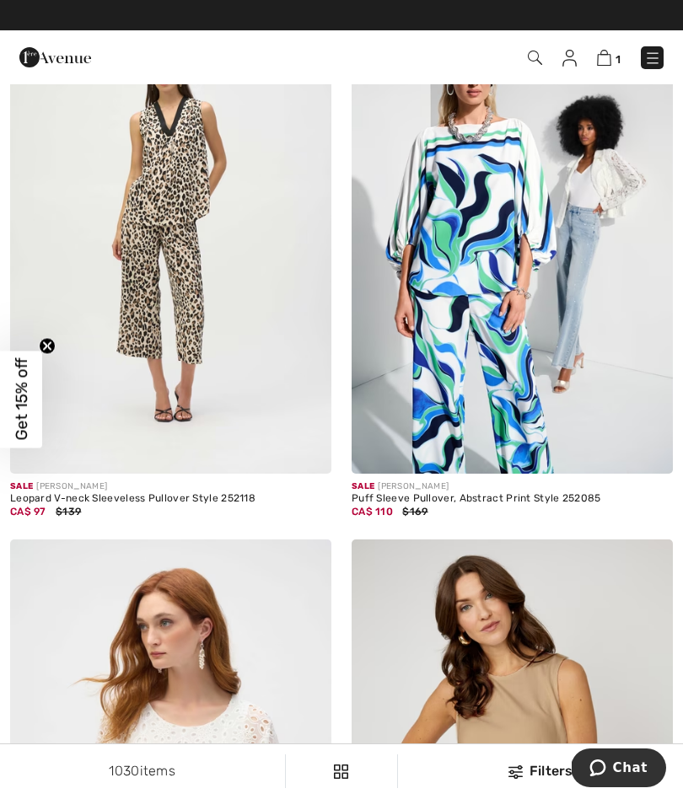
scroll to position [5990, 0]
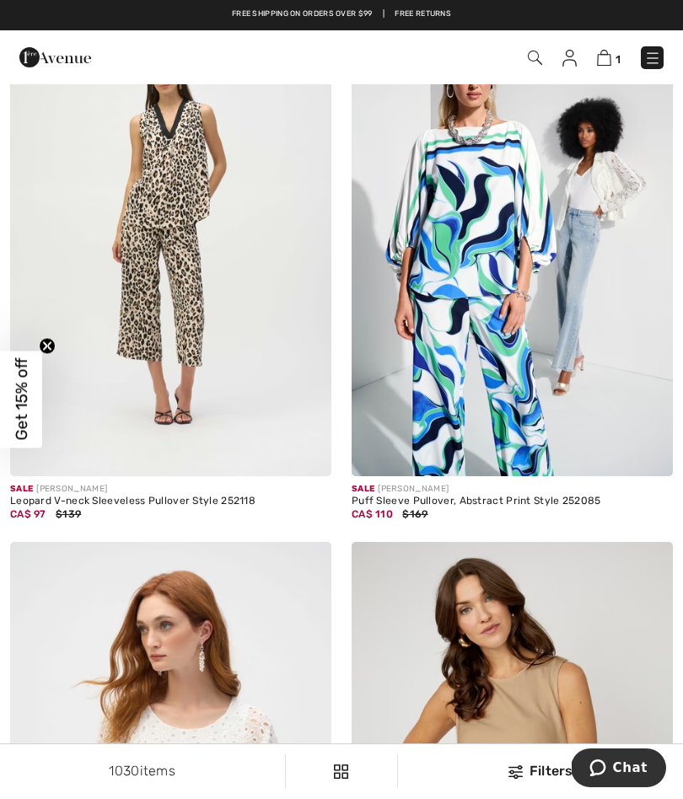
click at [512, 297] on img at bounding box center [512, 235] width 321 height 482
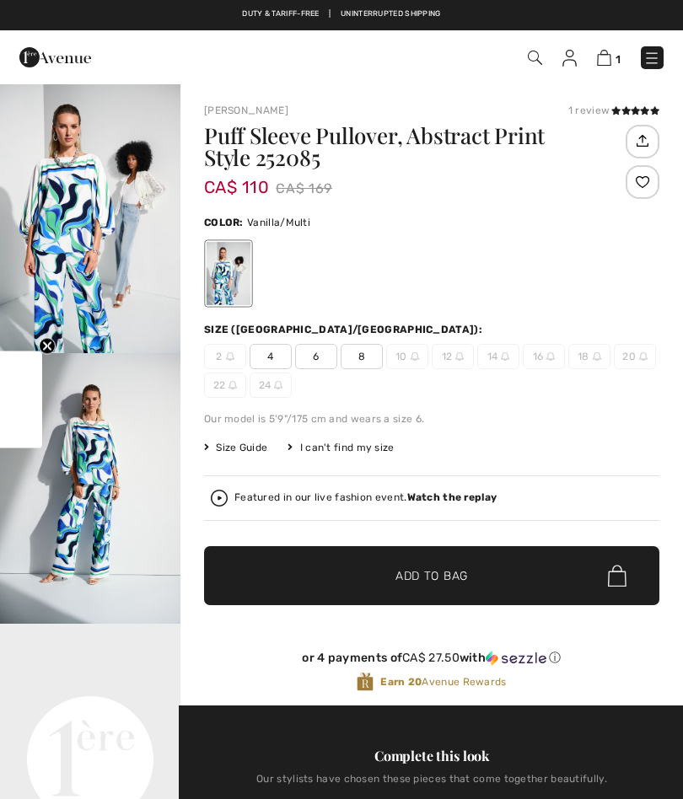
checkbox input "true"
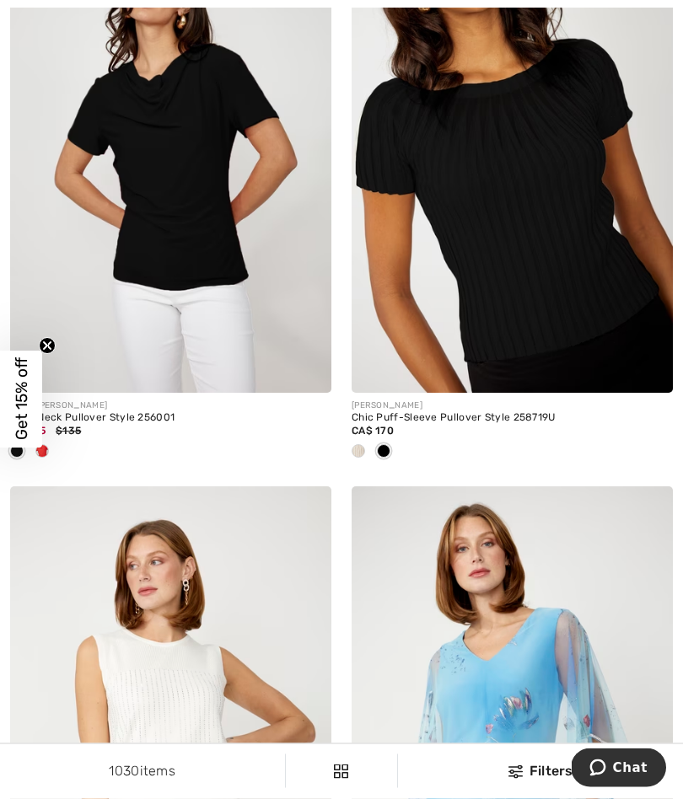
scroll to position [9698, 0]
click at [355, 444] on span at bounding box center [358, 450] width 13 height 13
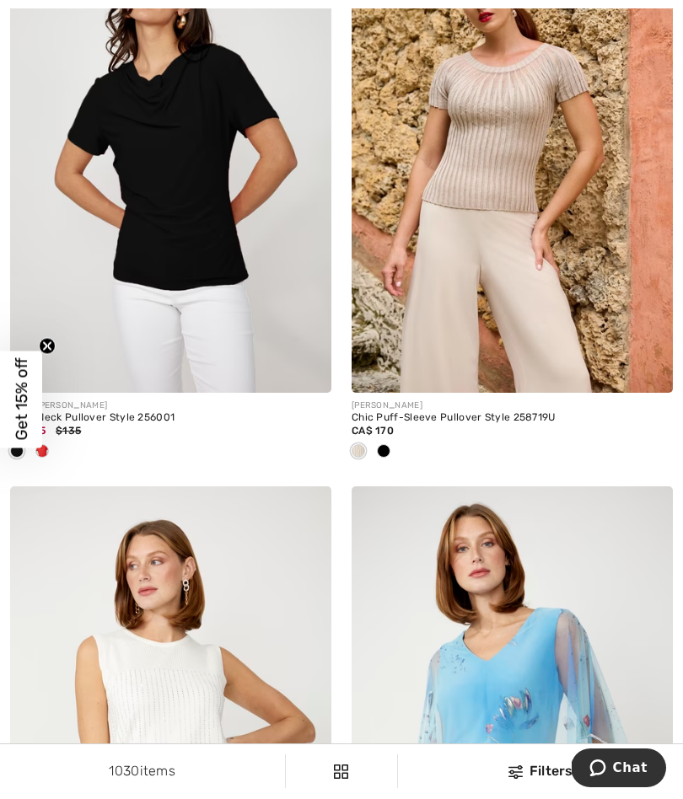
click at [636, 438] on div at bounding box center [512, 452] width 321 height 28
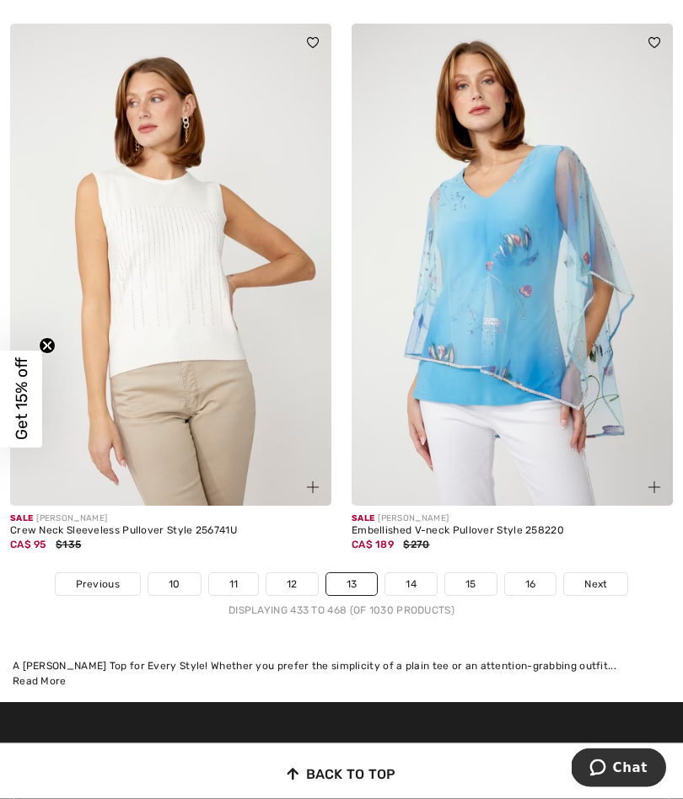
scroll to position [10162, 0]
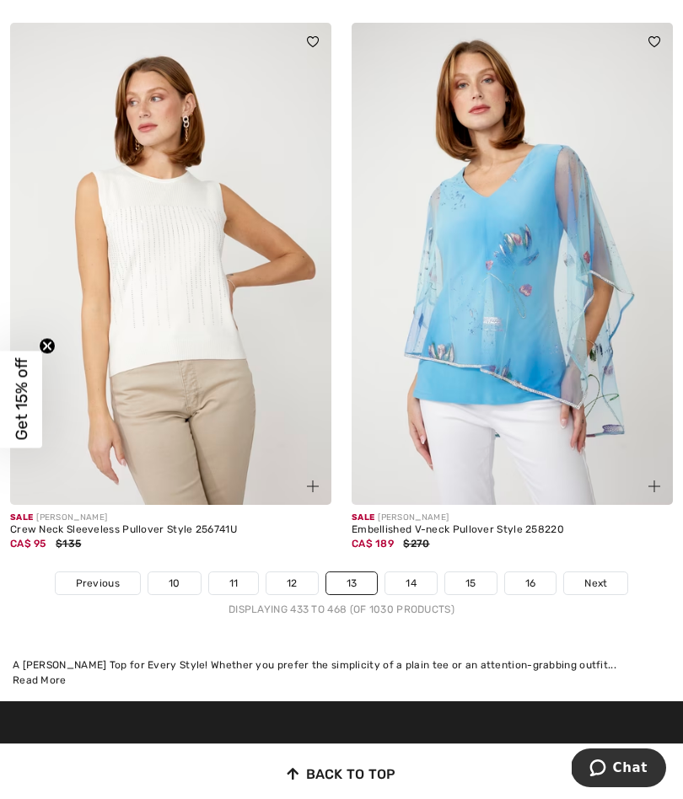
click at [407, 572] on link "14" at bounding box center [410, 583] width 51 height 22
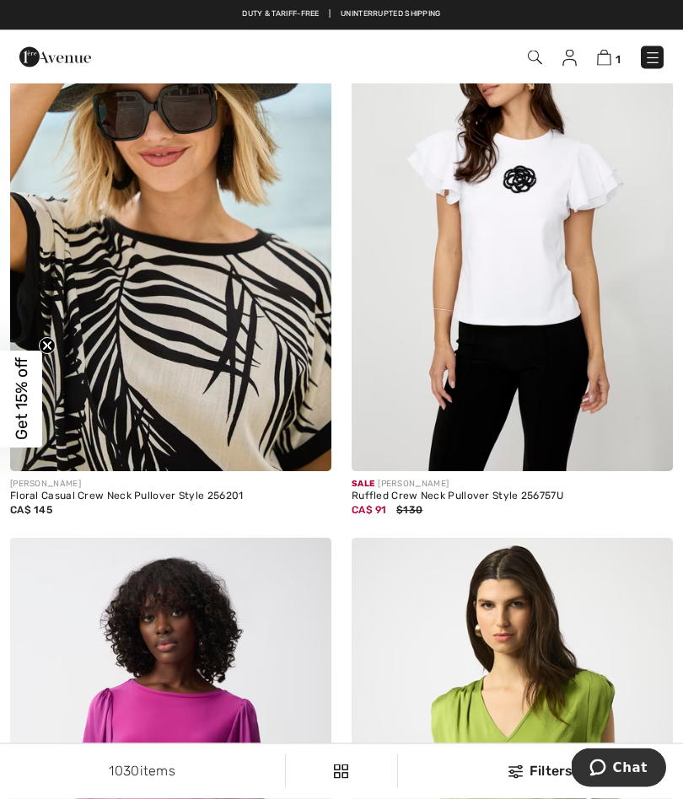
scroll to position [3664, 0]
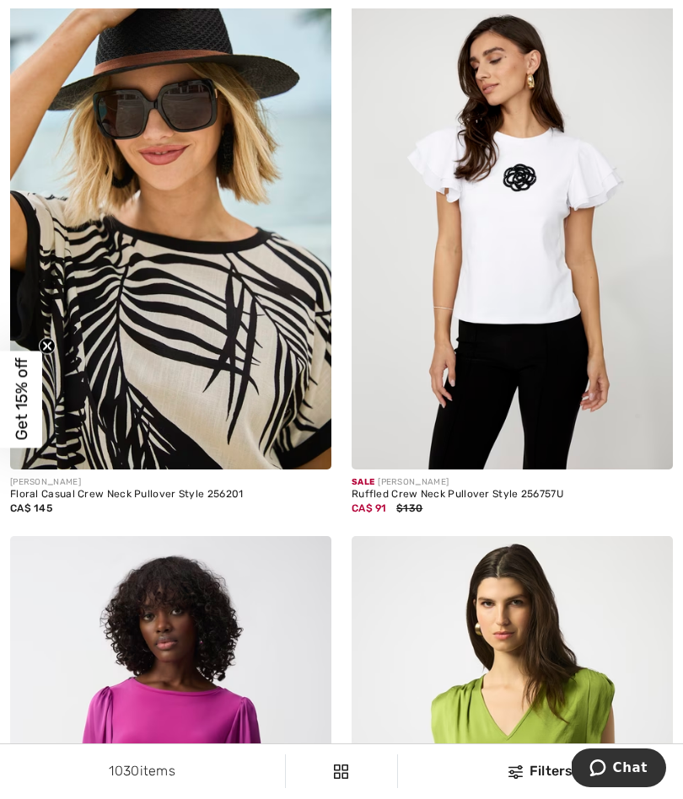
click at [173, 285] on img at bounding box center [170, 229] width 321 height 482
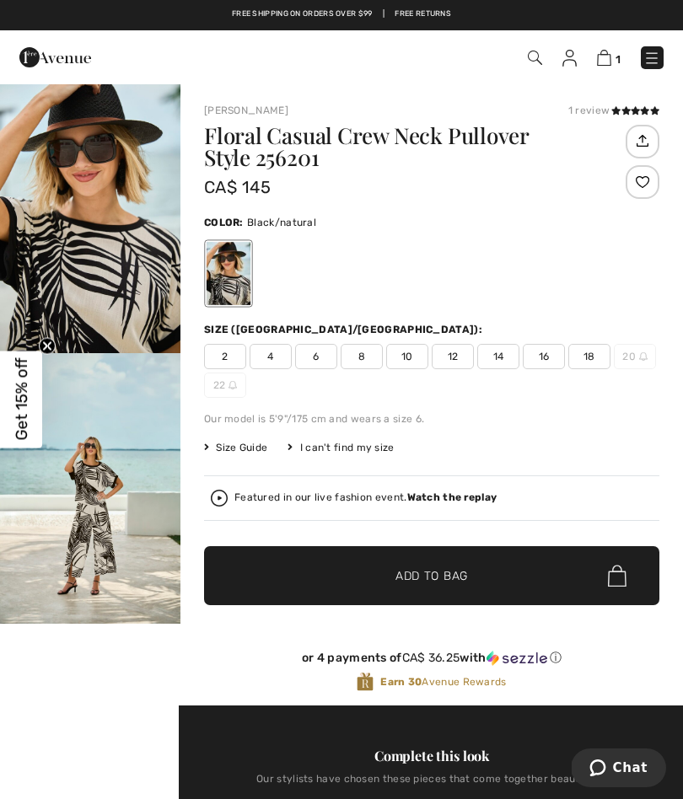
click at [94, 505] on img "2 / 2" at bounding box center [90, 488] width 180 height 271
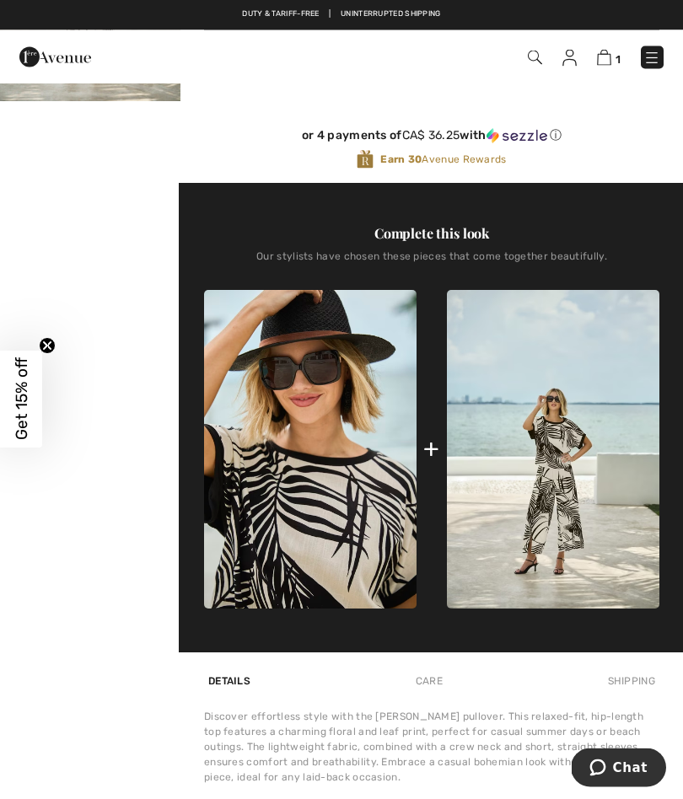
scroll to position [524, 0]
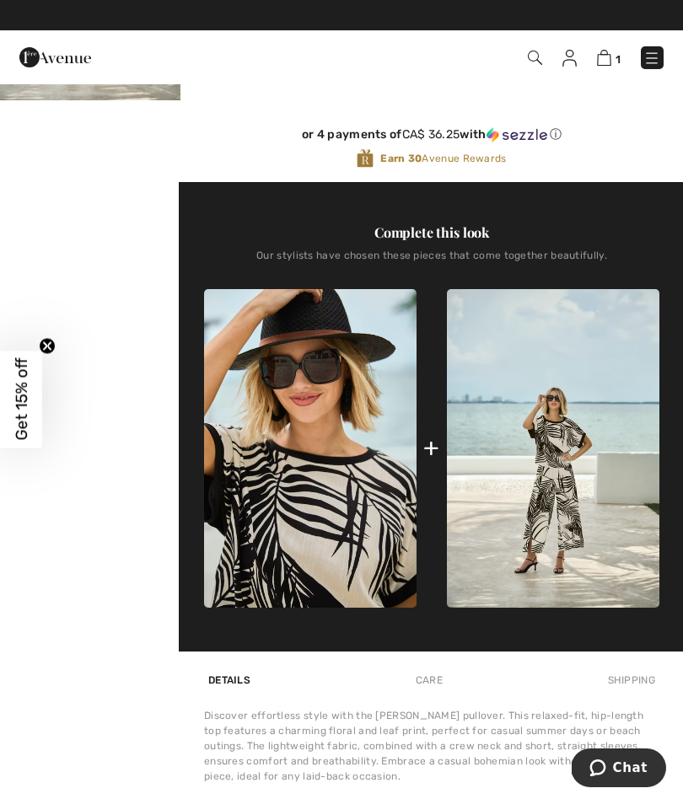
click at [563, 470] on img at bounding box center [553, 449] width 212 height 320
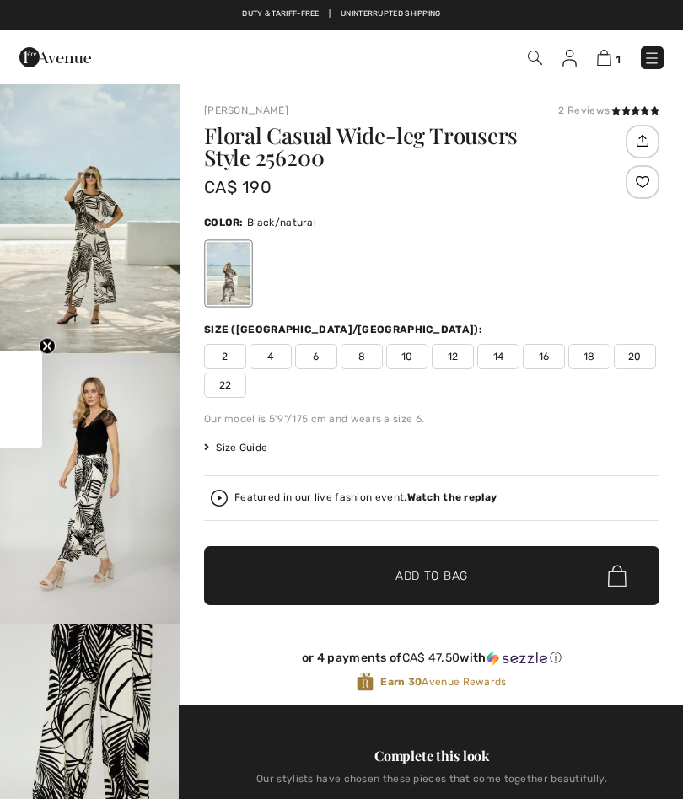
checkbox input "true"
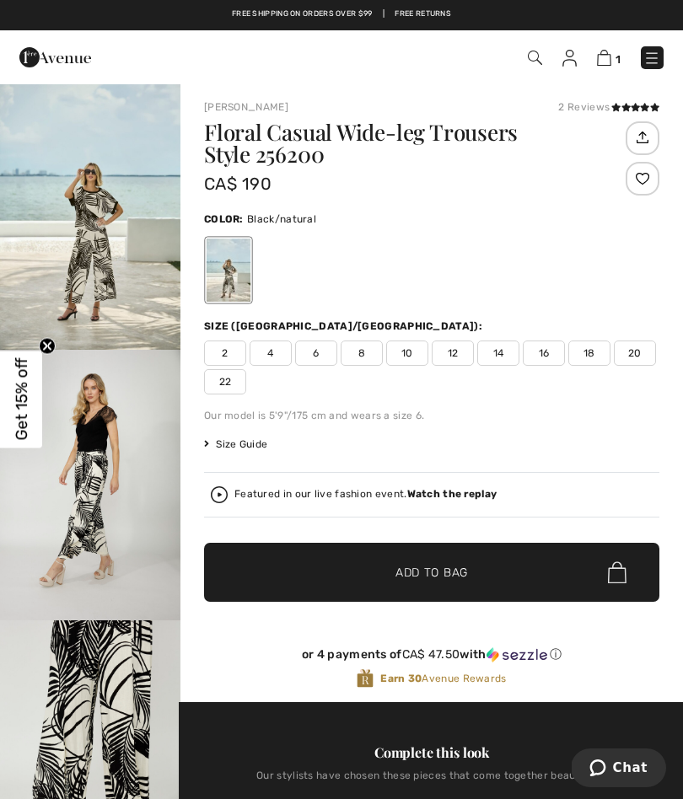
scroll to position [4, 0]
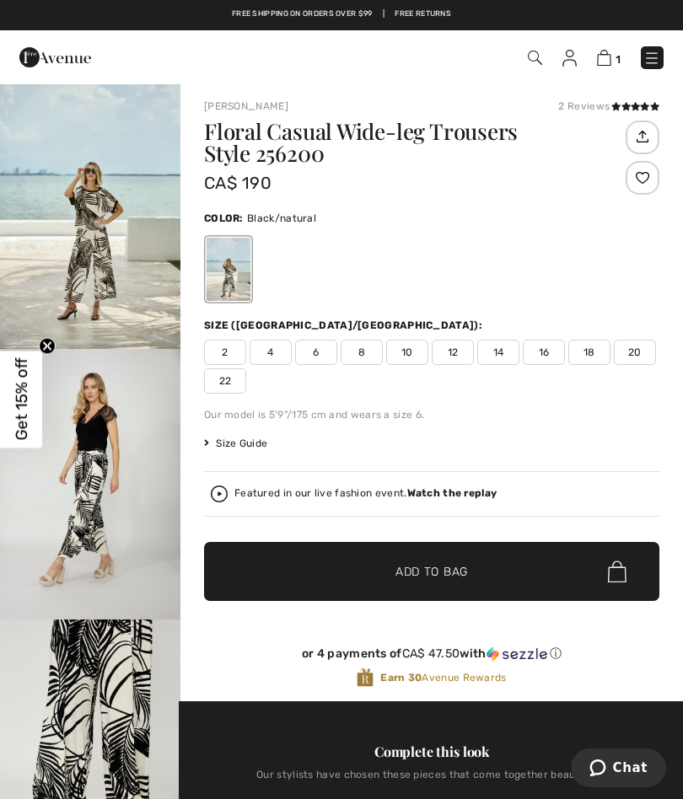
click at [100, 217] on img "1 / 6" at bounding box center [90, 213] width 180 height 271
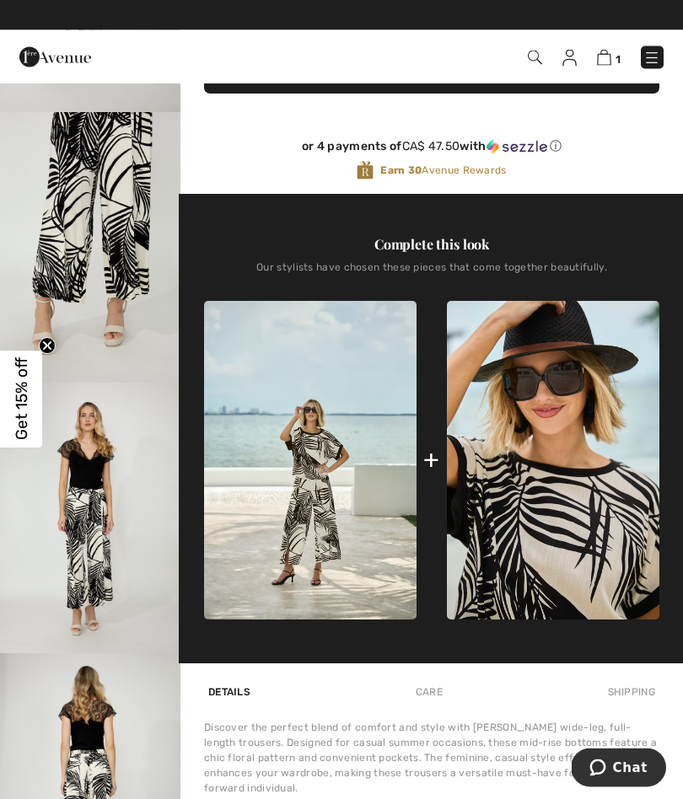
scroll to position [513, 0]
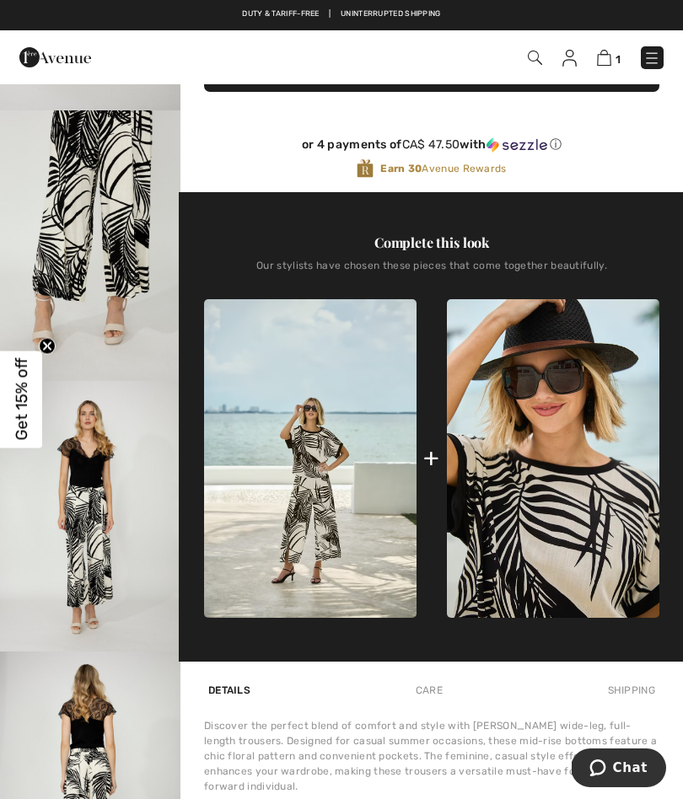
click at [82, 593] on img "4 / 6" at bounding box center [90, 516] width 180 height 271
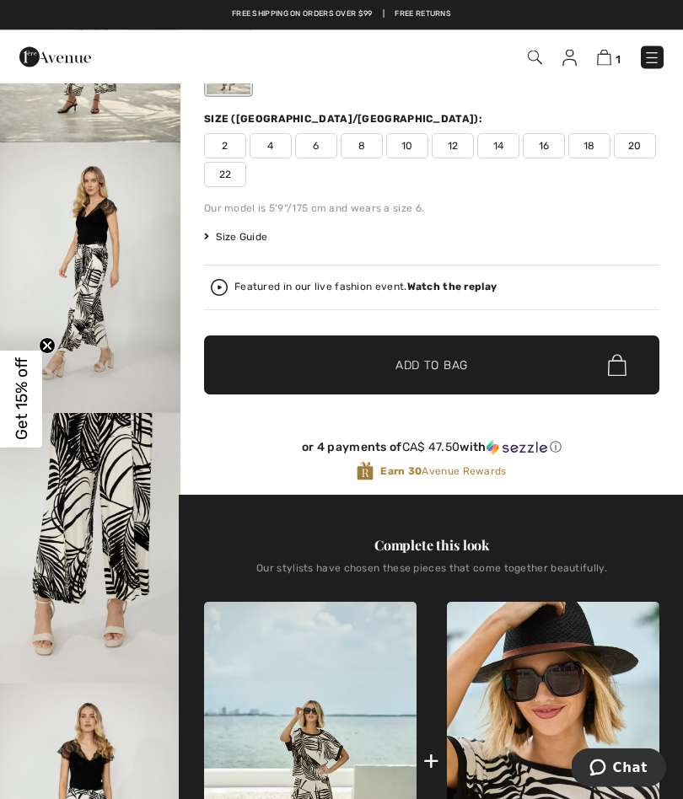
scroll to position [201, 0]
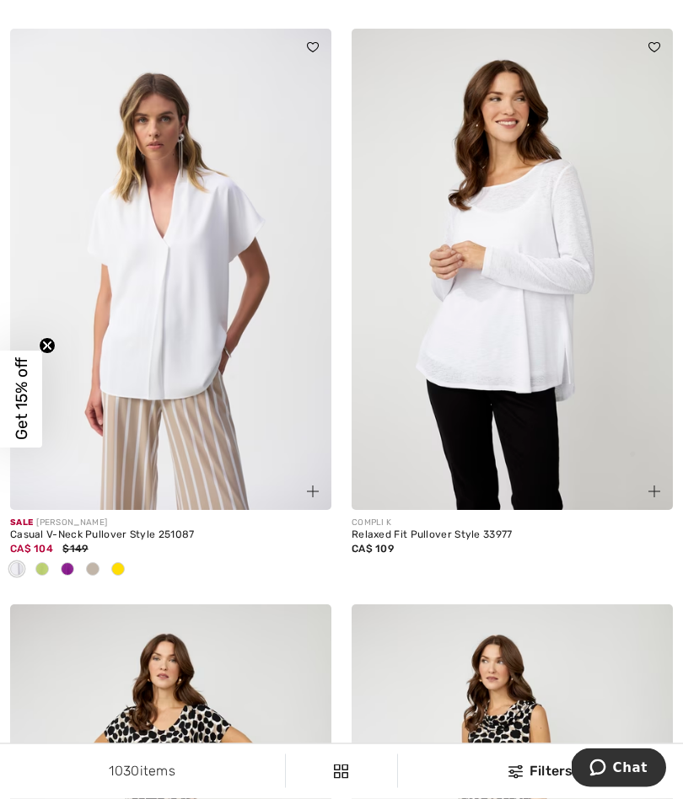
scroll to position [5324, 0]
click at [497, 324] on img at bounding box center [512, 270] width 321 height 482
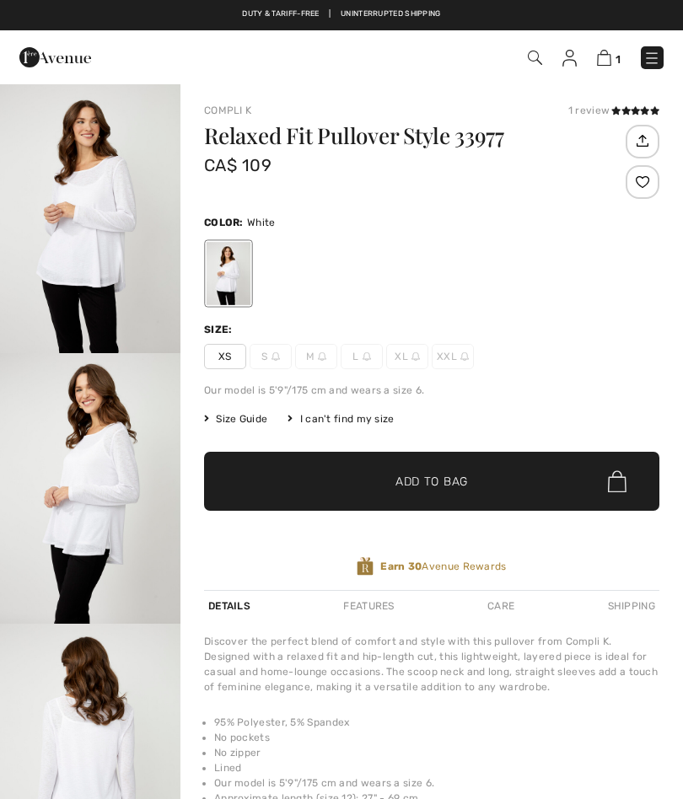
checkbox input "true"
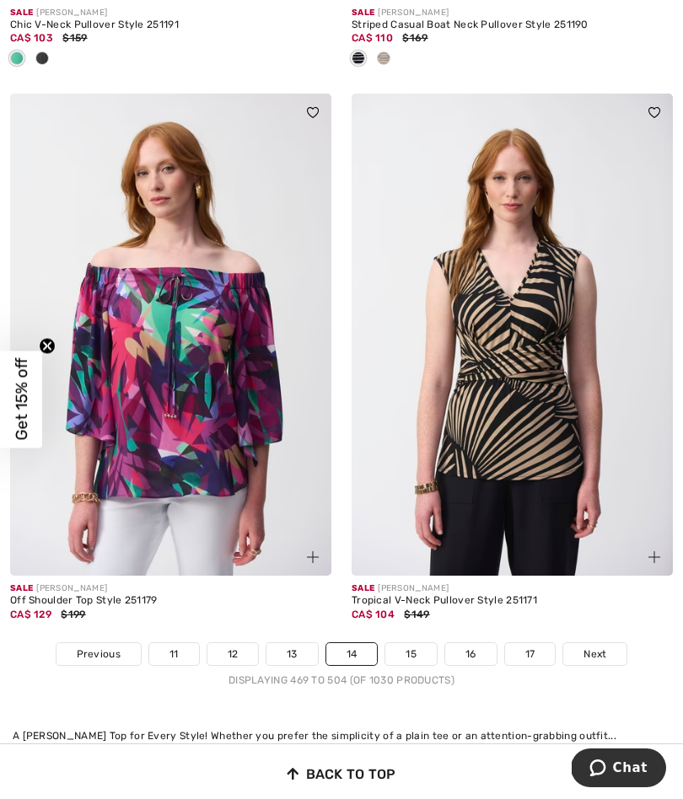
scroll to position [10009, 0]
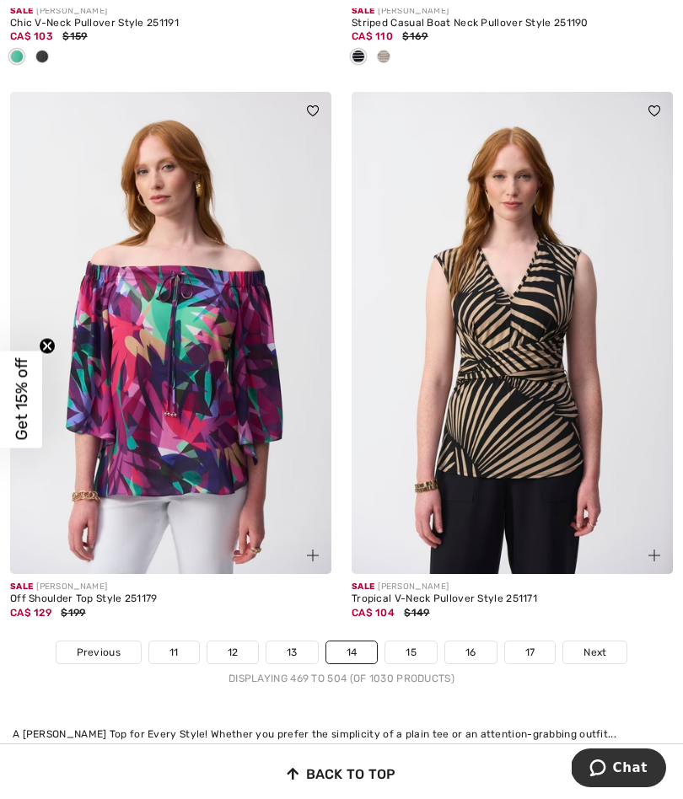
click at [404, 642] on link "15" at bounding box center [410, 653] width 51 height 22
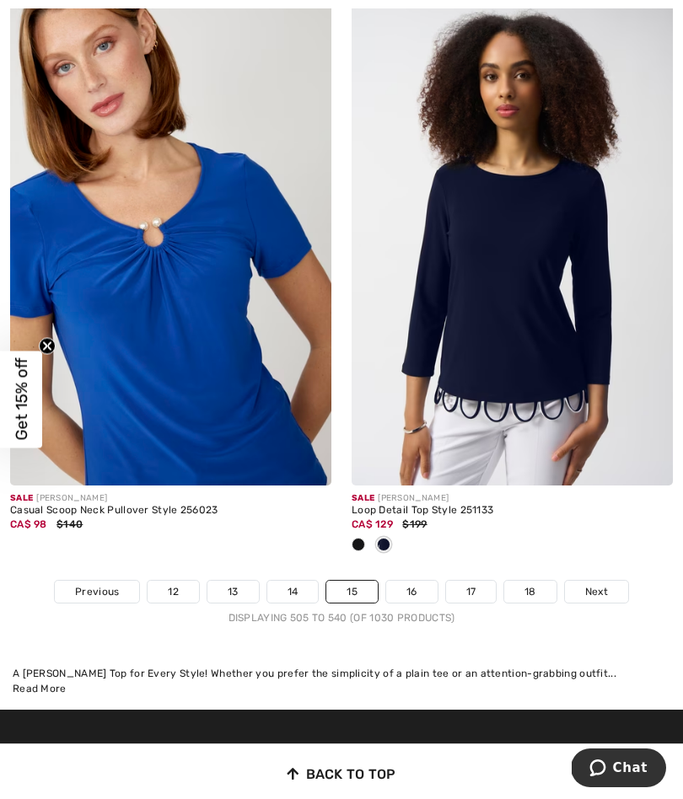
scroll to position [10105, 0]
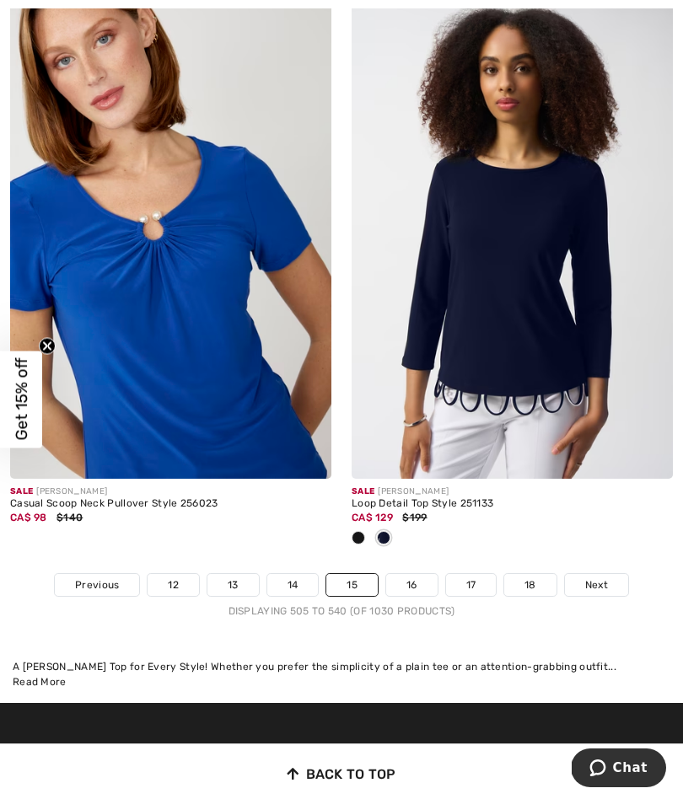
click at [409, 583] on link "16" at bounding box center [411, 585] width 51 height 22
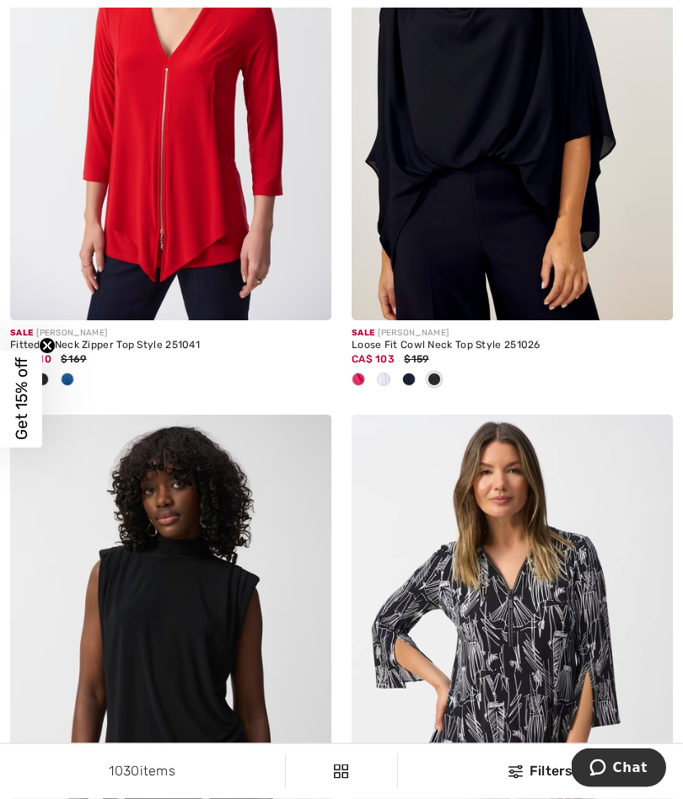
scroll to position [3897, 0]
